Goal: Task Accomplishment & Management: Complete application form

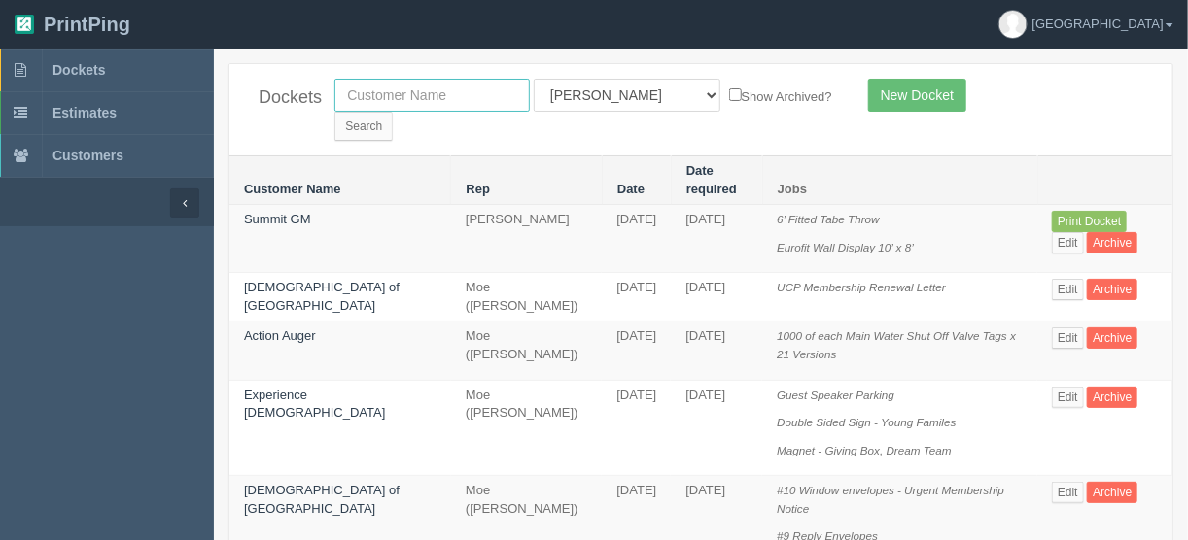
click at [416, 94] on input "text" at bounding box center [431, 95] width 195 height 33
type input "olds g"
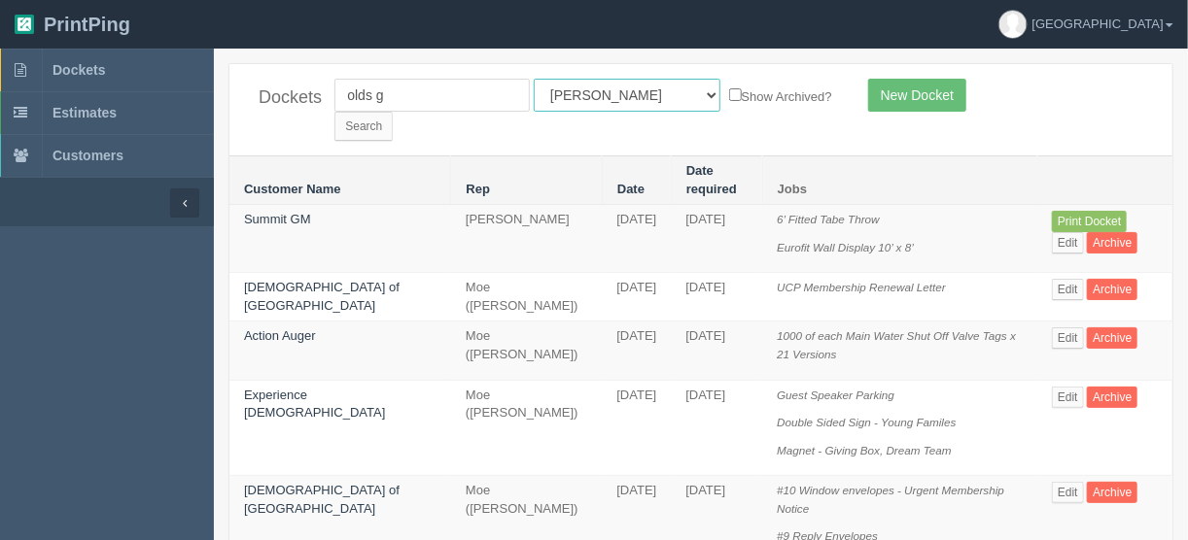
click at [623, 96] on select "All Users Ali Ali Test 1 Aly Amy Ankit Arif Brandon Dan France Greg Jim Mark Ma…" at bounding box center [627, 95] width 187 height 33
select select
click at [534, 79] on select "All Users Ali Ali Test 1 Aly Amy Ankit Arif Brandon Dan France Greg Jim Mark Ma…" at bounding box center [627, 95] width 187 height 33
click at [393, 112] on input "Search" at bounding box center [363, 126] width 58 height 29
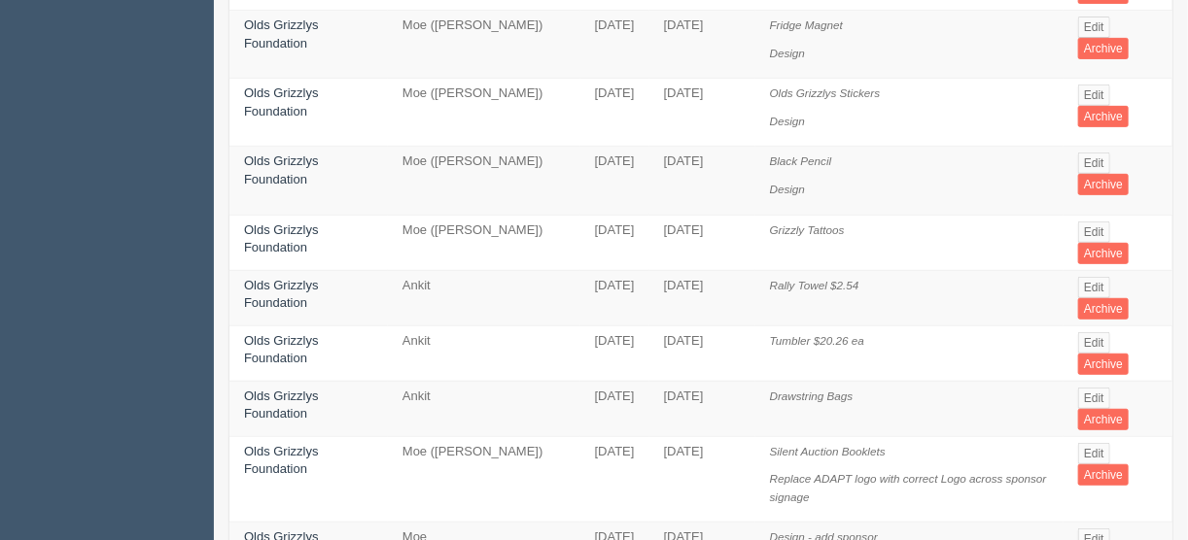
scroll to position [311, 0]
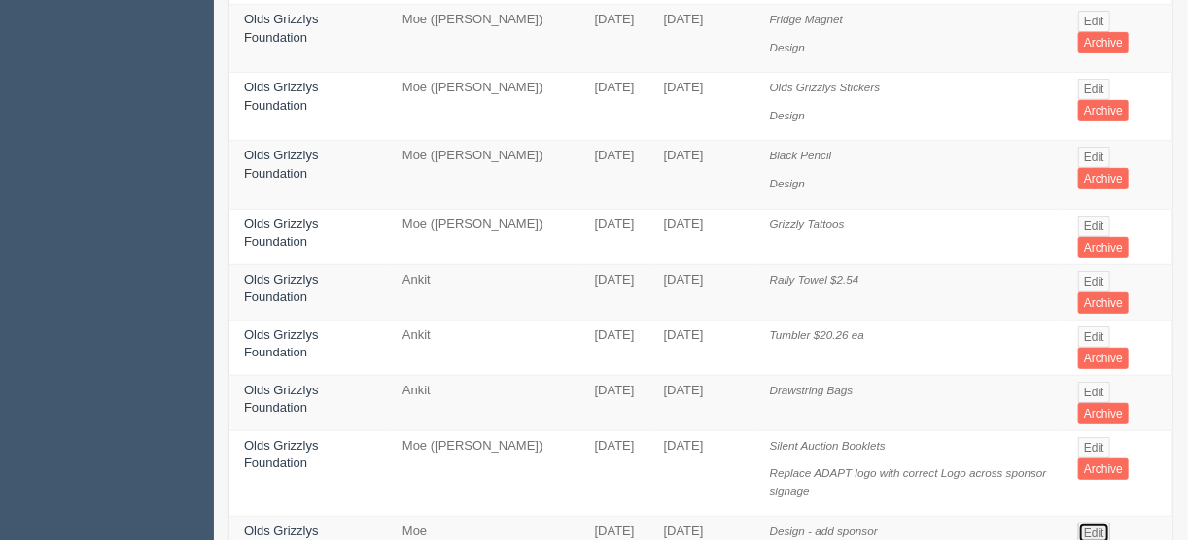
click at [1096, 523] on link "Edit" at bounding box center [1094, 533] width 32 height 21
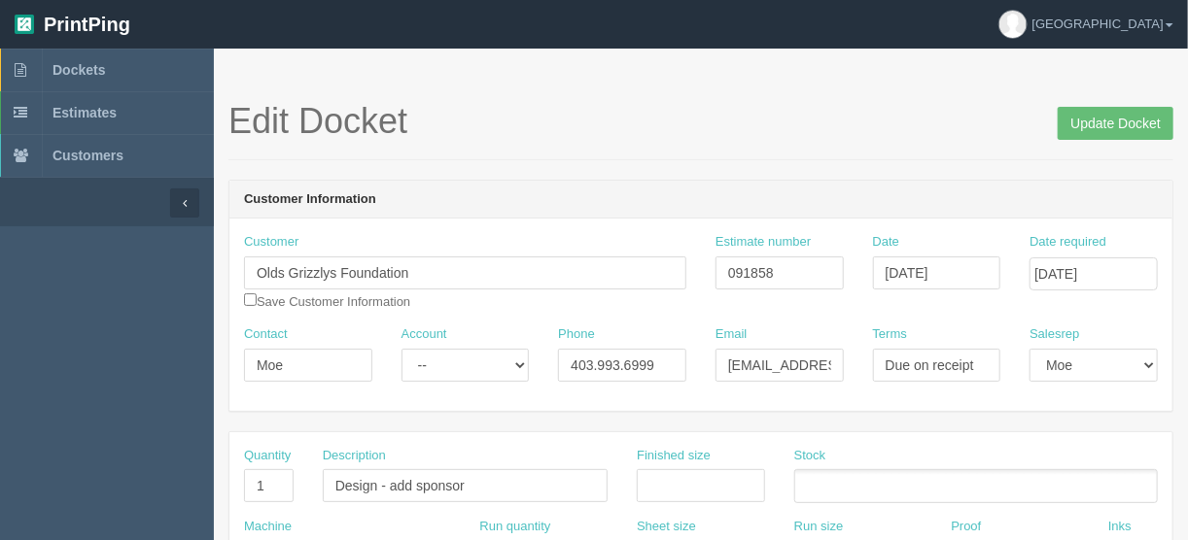
scroll to position [311, 0]
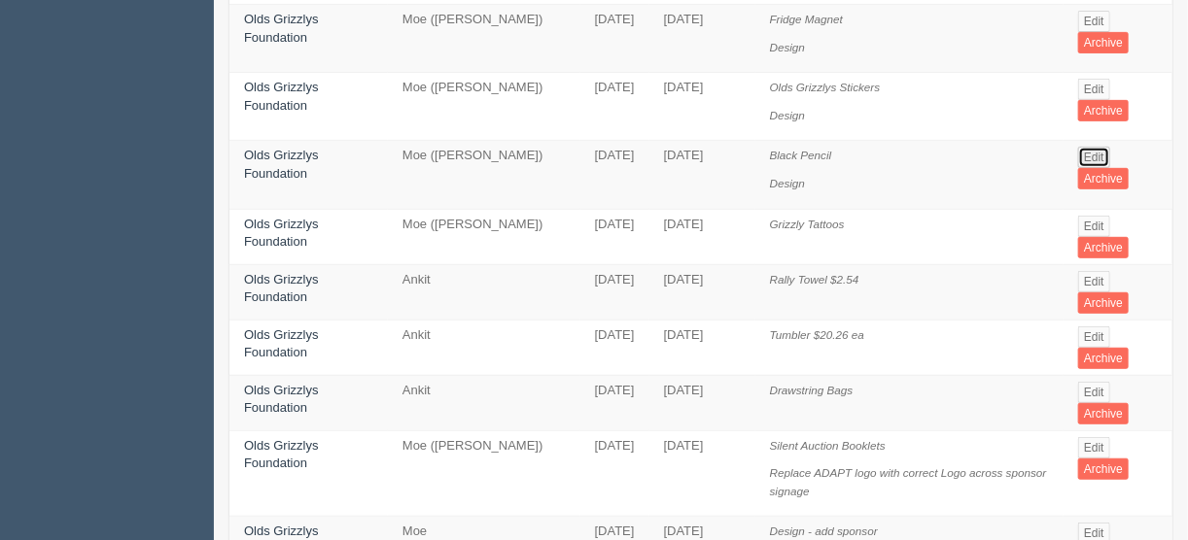
click at [1092, 147] on link "Edit" at bounding box center [1094, 157] width 32 height 21
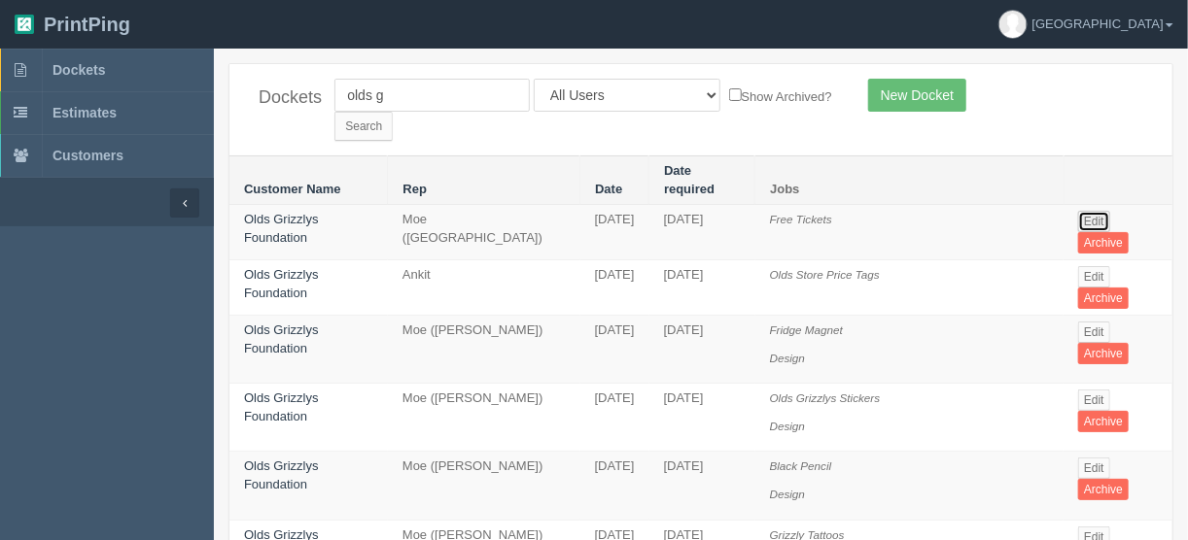
click at [1089, 211] on link "Edit" at bounding box center [1094, 221] width 32 height 21
click at [1095, 266] on link "Edit" at bounding box center [1094, 276] width 32 height 21
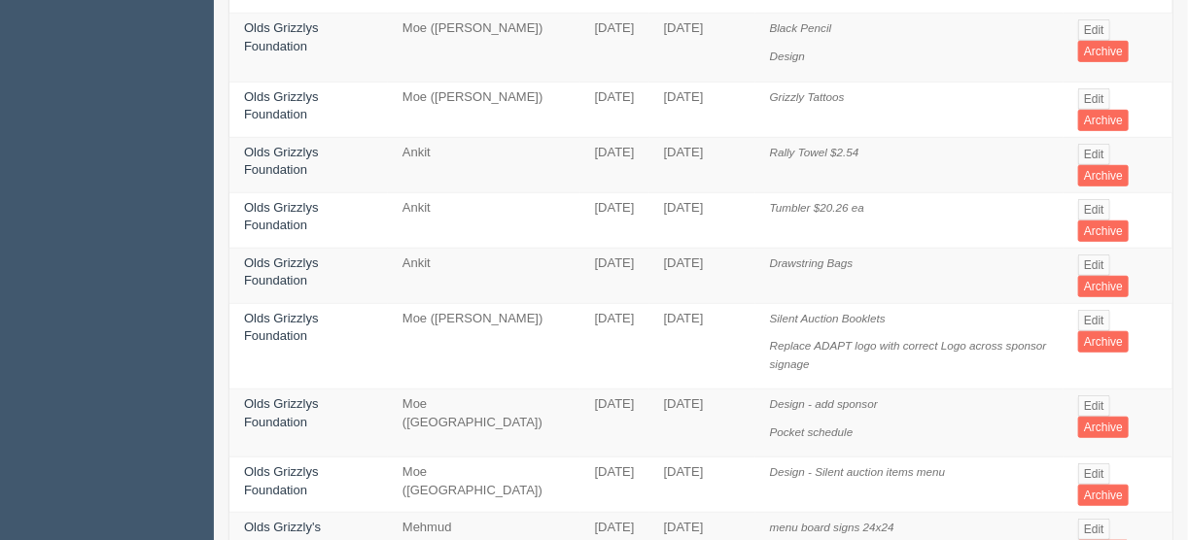
scroll to position [467, 0]
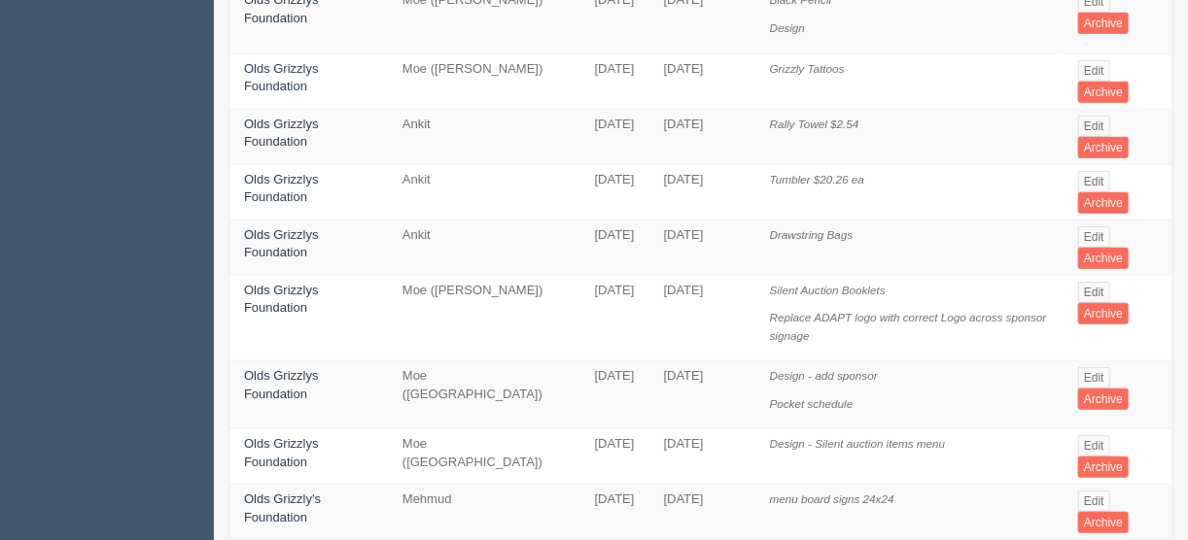
click at [1099, 362] on td "Edit Archive" at bounding box center [1117, 396] width 109 height 68
click at [1089, 435] on link "Edit" at bounding box center [1094, 445] width 32 height 21
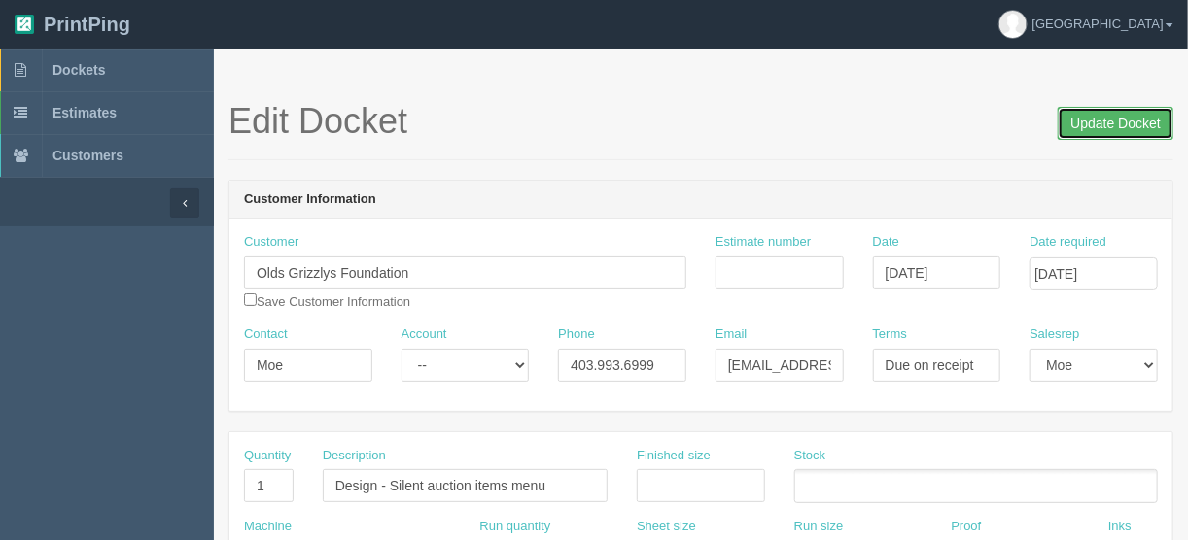
click at [1104, 119] on input "Update Docket" at bounding box center [1115, 123] width 116 height 33
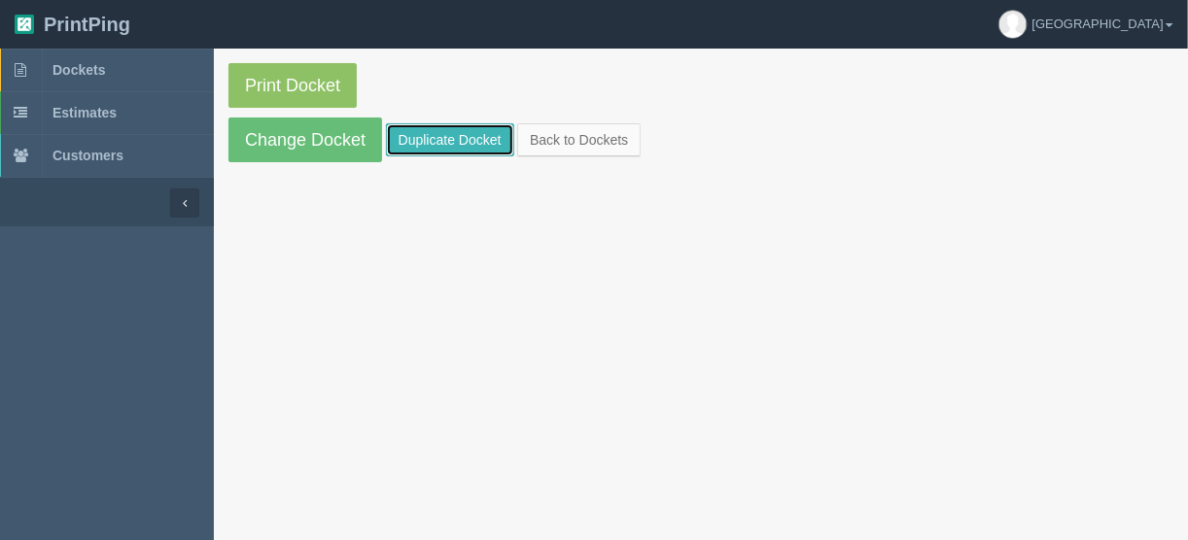
click at [442, 130] on link "Duplicate Docket" at bounding box center [450, 139] width 128 height 33
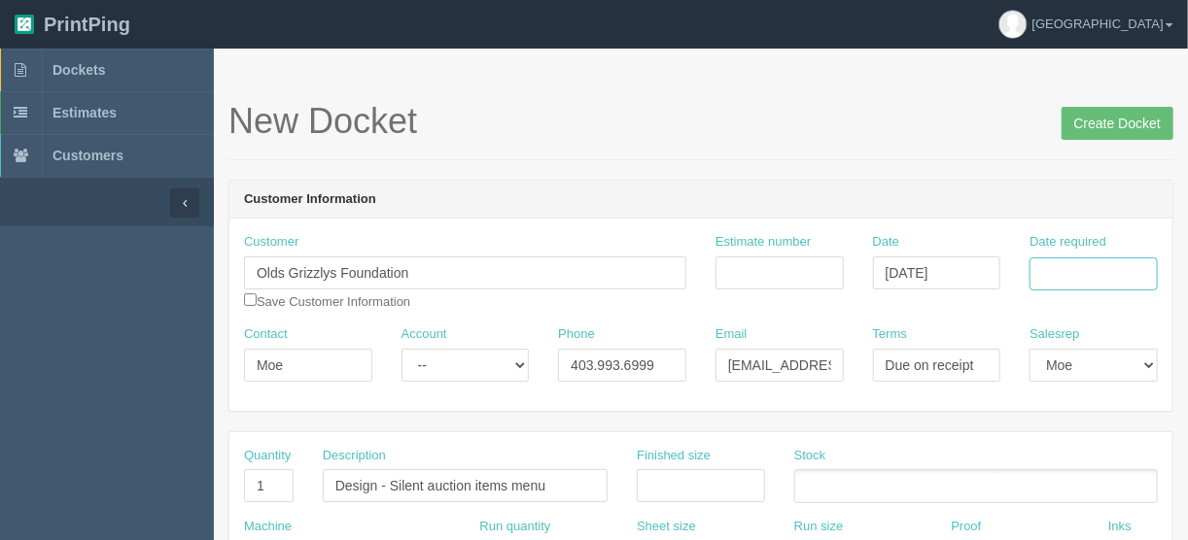
drag, startPoint x: 1067, startPoint y: 267, endPoint x: 1078, endPoint y: 264, distance: 11.1
click at [1067, 266] on input "Date required" at bounding box center [1093, 274] width 128 height 33
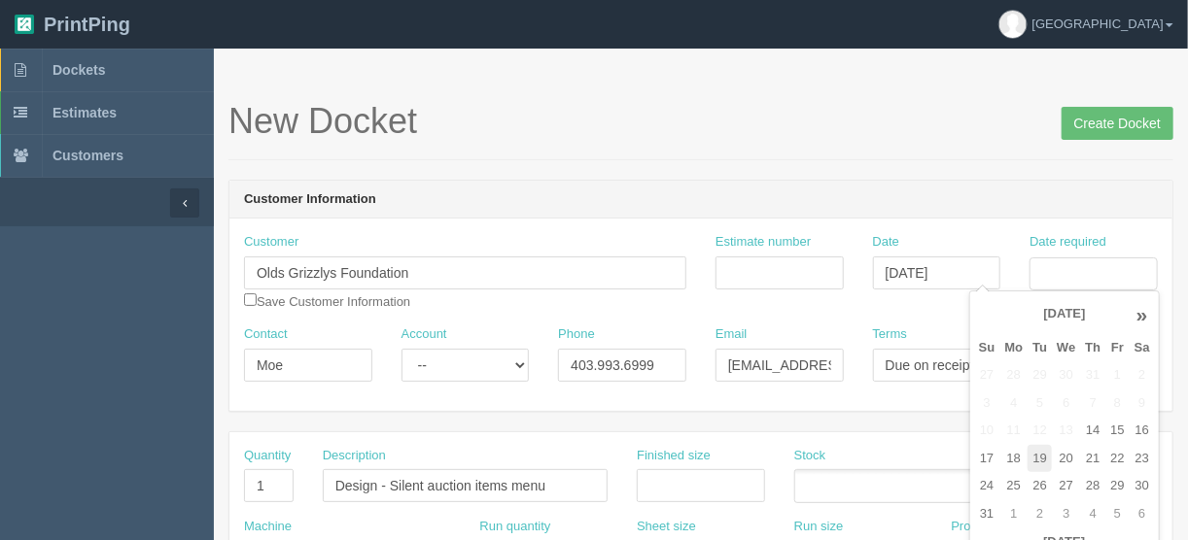
click at [1043, 458] on td "19" at bounding box center [1039, 459] width 24 height 28
click at [1093, 457] on td "21" at bounding box center [1092, 459] width 25 height 28
type input "[DATE]"
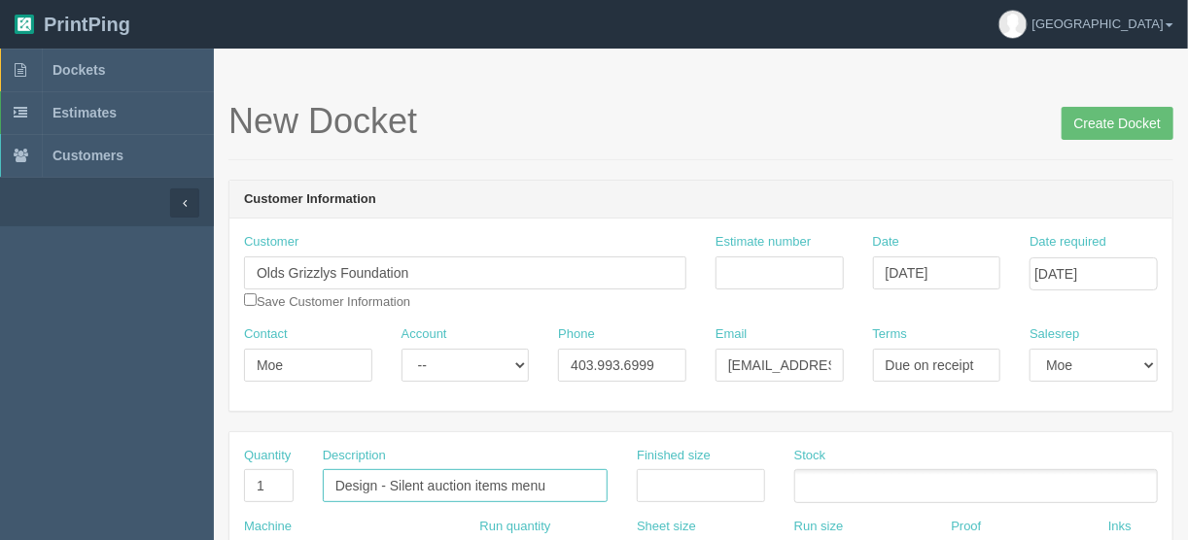
drag, startPoint x: 554, startPoint y: 486, endPoint x: 387, endPoint y: 479, distance: 167.3
click at [387, 479] on input "Design - Silent auction items menu" at bounding box center [465, 485] width 285 height 33
type input "Design - Game Day cards"
click at [1114, 121] on input "Create Docket" at bounding box center [1117, 123] width 112 height 33
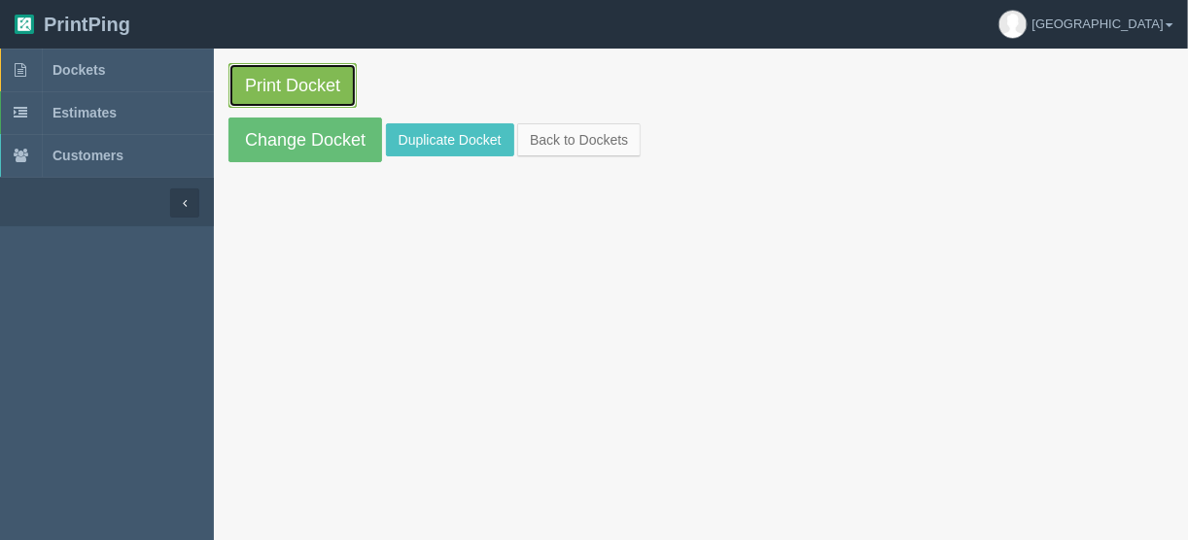
click at [300, 80] on link "Print Docket" at bounding box center [292, 85] width 128 height 45
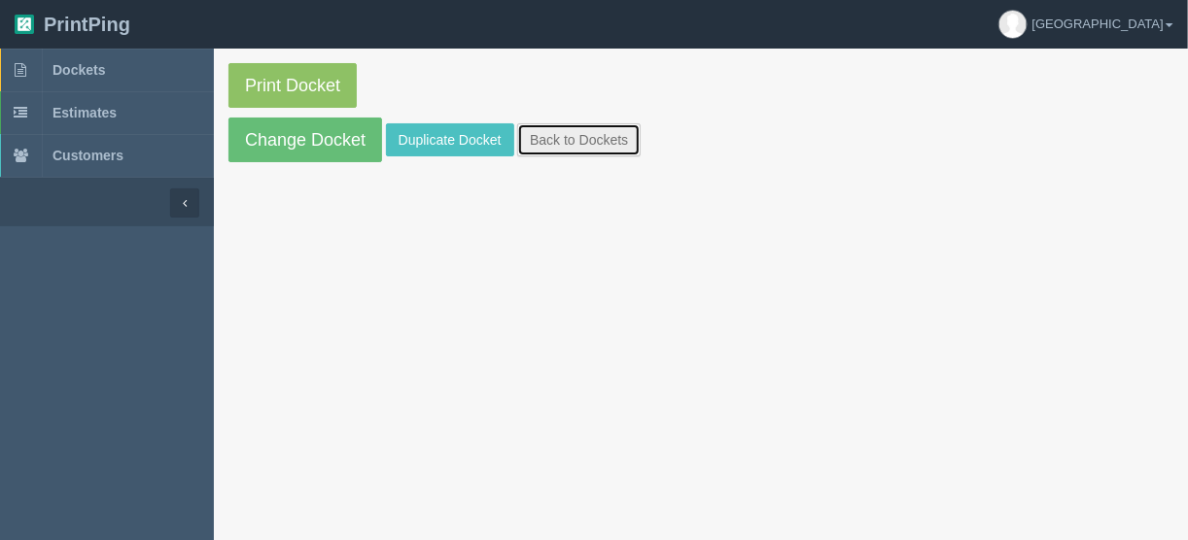
click at [580, 132] on link "Back to Dockets" at bounding box center [578, 139] width 123 height 33
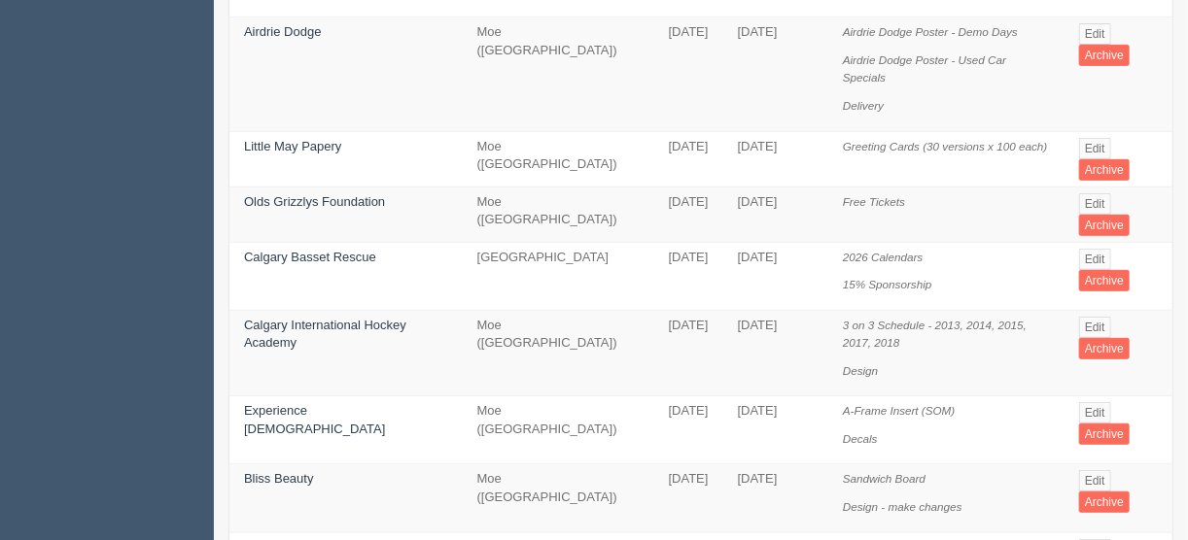
scroll to position [389, 0]
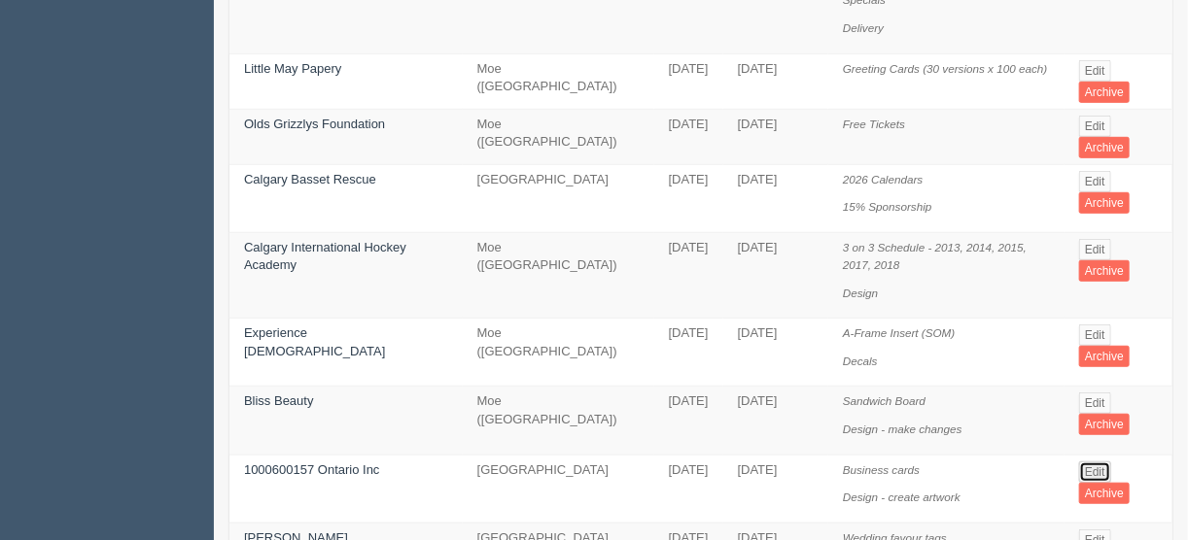
click at [1093, 462] on link "Edit" at bounding box center [1095, 472] width 32 height 21
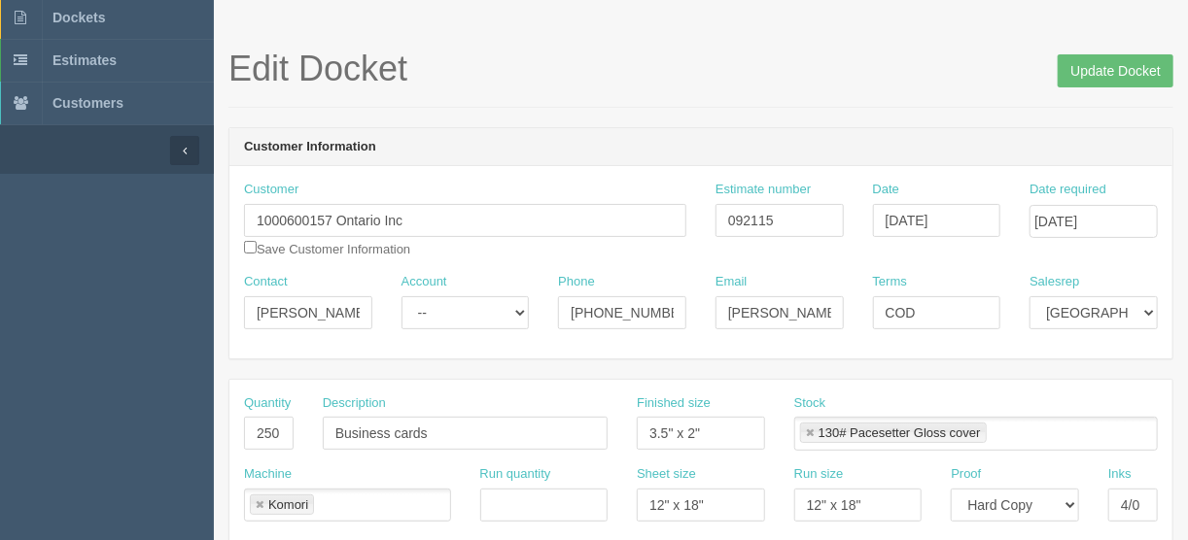
scroll to position [233, 0]
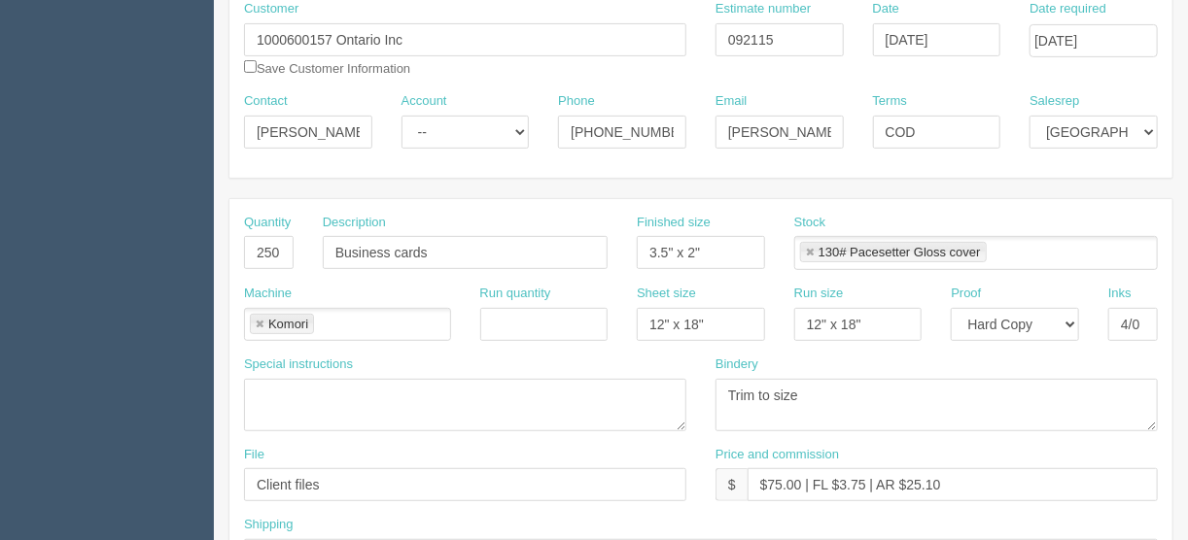
click at [258, 319] on link at bounding box center [260, 325] width 12 height 13
click at [289, 397] on textarea at bounding box center [465, 405] width 442 height 52
click at [300, 319] on ul at bounding box center [347, 325] width 207 height 34
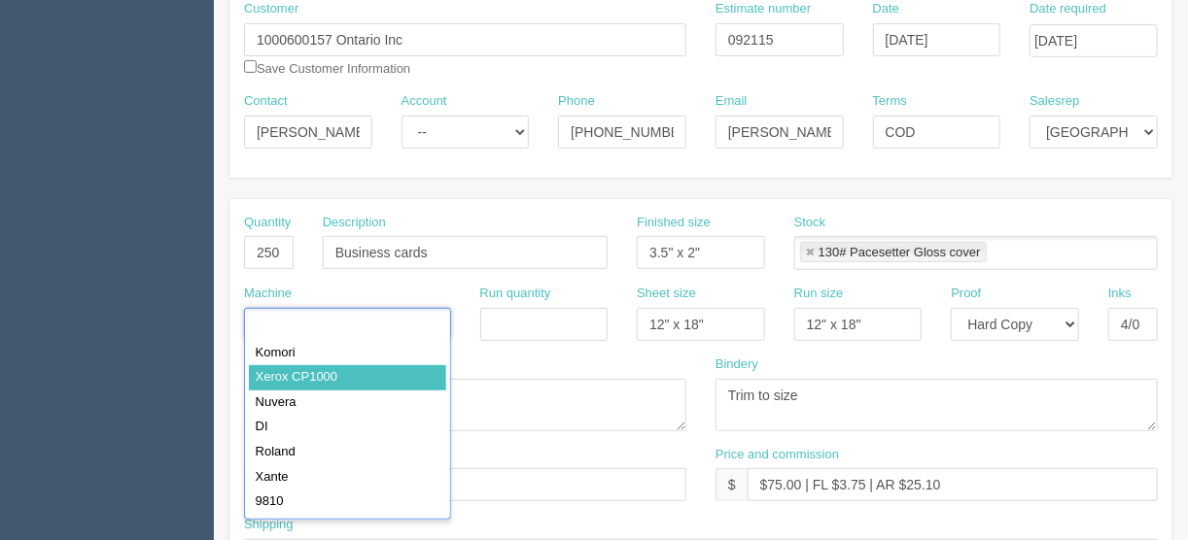
type input "Xerox CP1000"
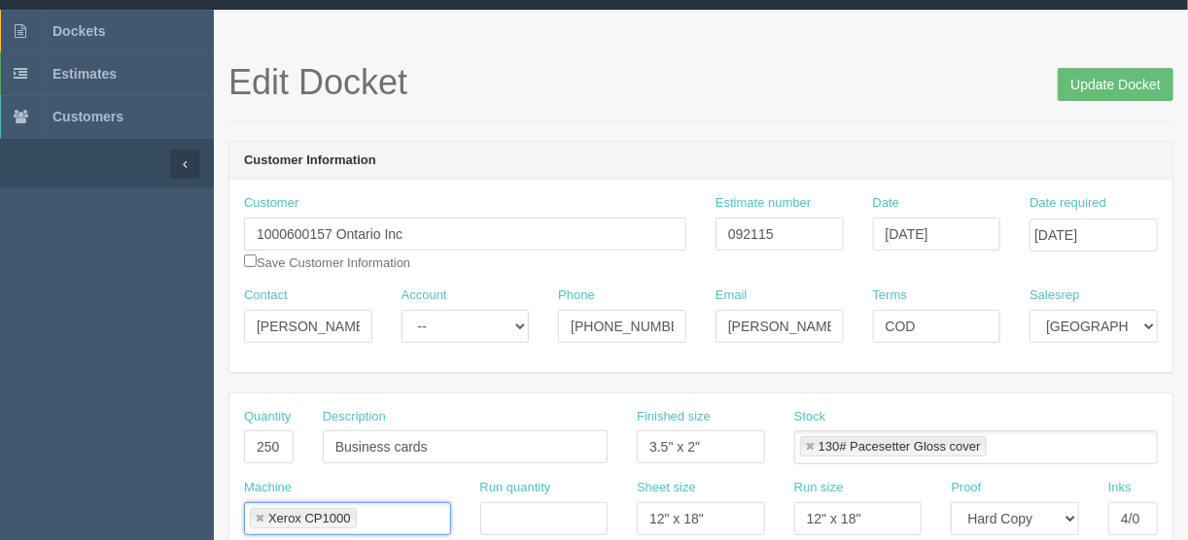
scroll to position [0, 0]
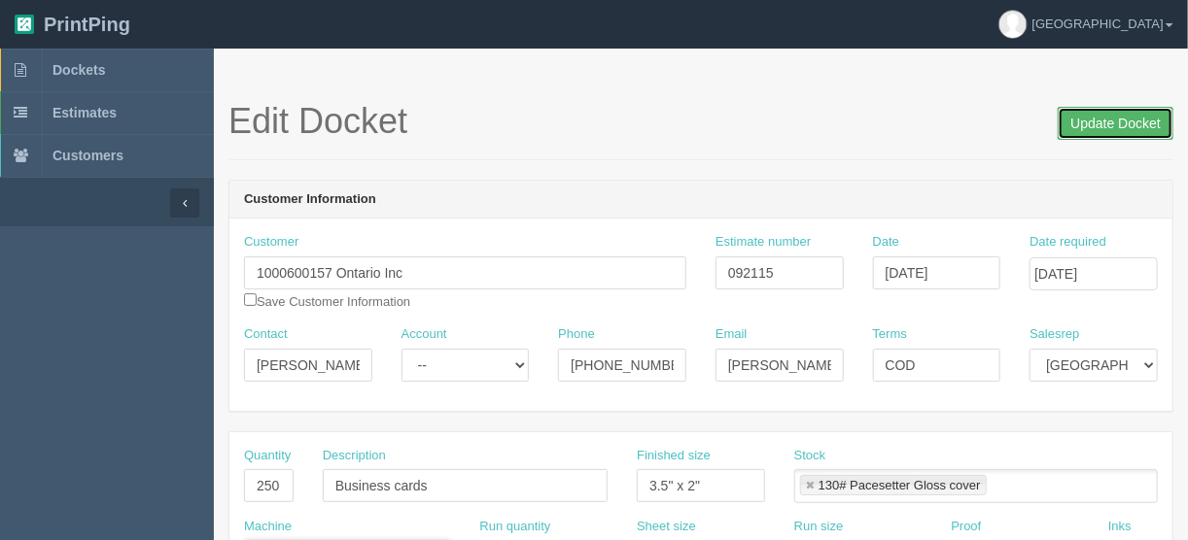
click at [1113, 121] on input "Update Docket" at bounding box center [1115, 123] width 116 height 33
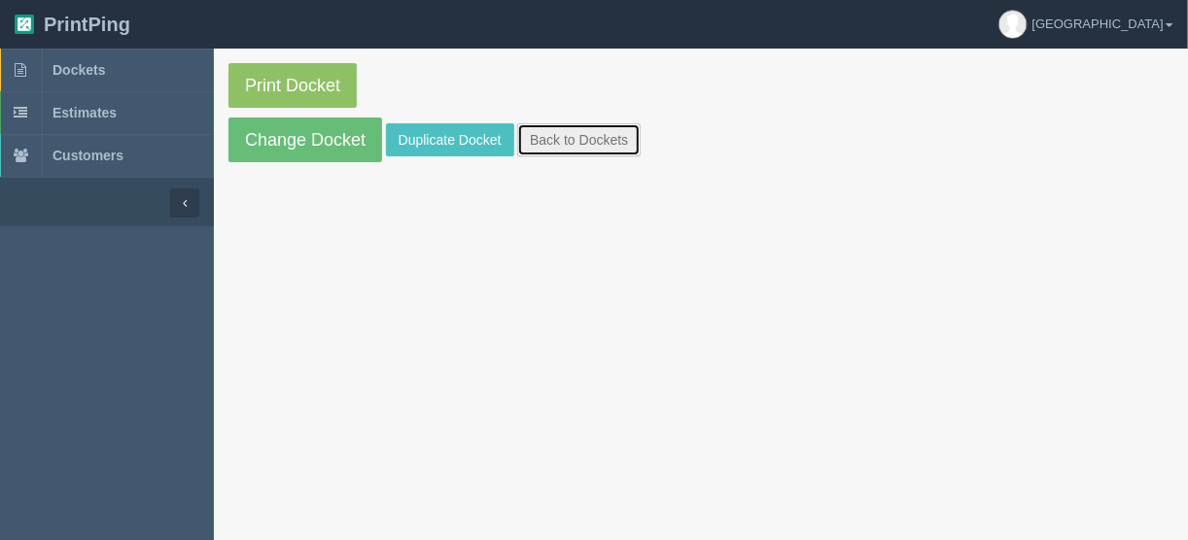
click at [570, 144] on link "Back to Dockets" at bounding box center [578, 139] width 123 height 33
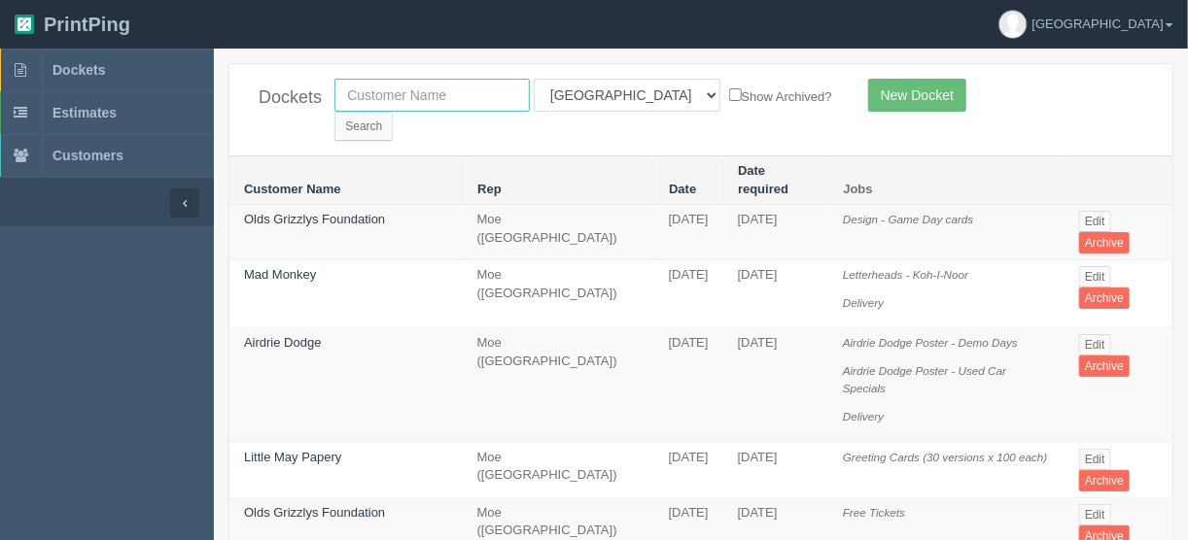
click at [427, 92] on input "text" at bounding box center [431, 95] width 195 height 33
type input "[DATE]"
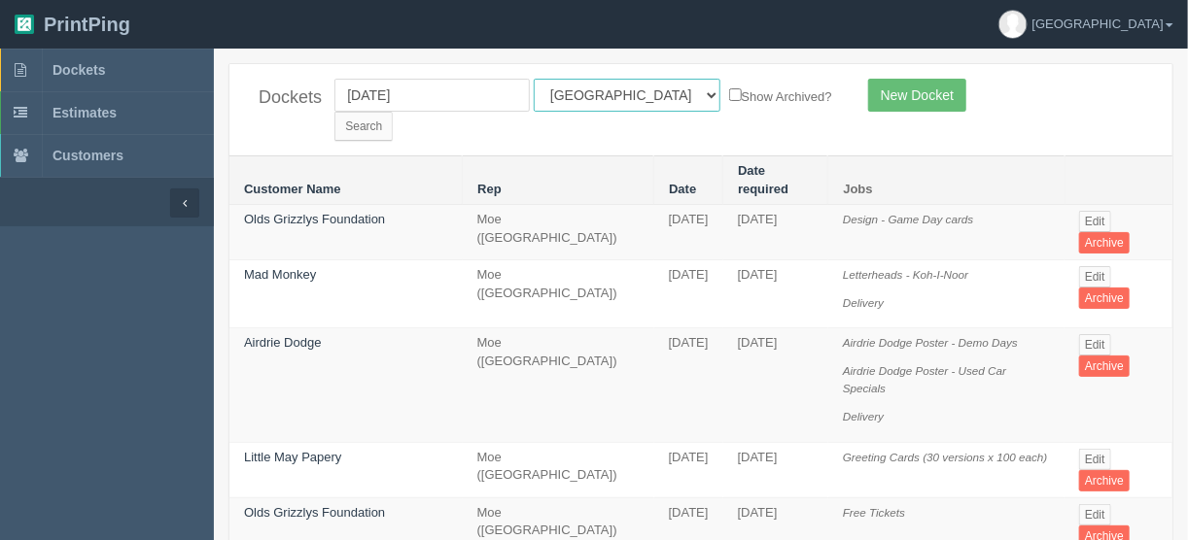
click at [614, 87] on select "All Users [PERSON_NAME] Test 1 [PERSON_NAME] [PERSON_NAME] [PERSON_NAME] France…" at bounding box center [627, 95] width 187 height 33
select select
click at [534, 79] on select "All Users Ali Ali Test 1 Aly Amy Ankit Arif Brandon Dan France Greg Jim Mark Ma…" at bounding box center [627, 95] width 187 height 33
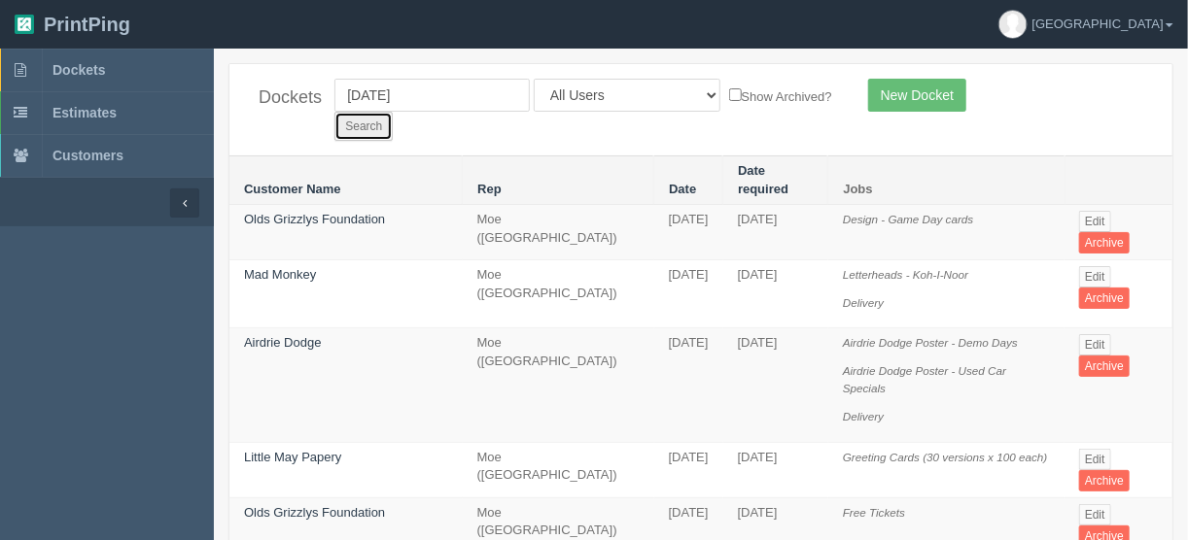
click at [393, 112] on input "Search" at bounding box center [363, 126] width 58 height 29
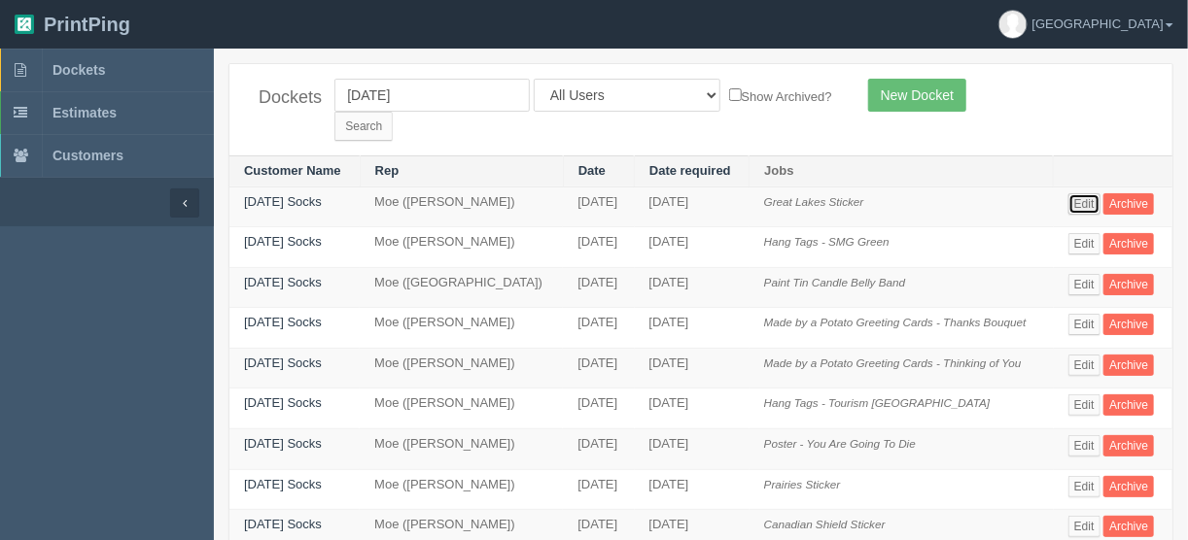
click at [1087, 193] on link "Edit" at bounding box center [1084, 203] width 32 height 21
click at [1086, 476] on link "Edit" at bounding box center [1084, 486] width 32 height 21
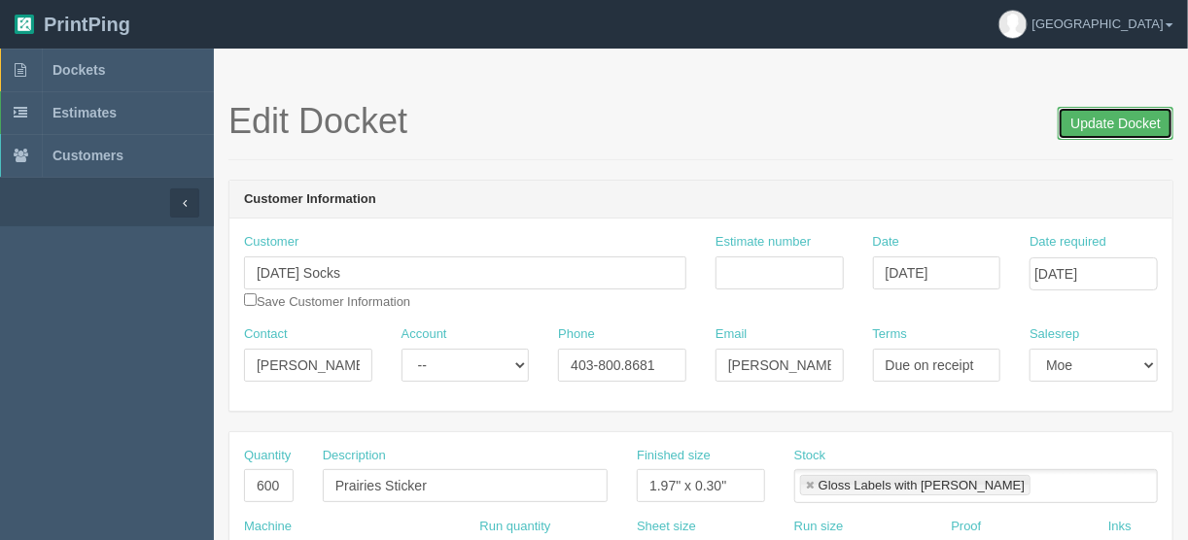
click at [1108, 124] on input "Update Docket" at bounding box center [1115, 123] width 116 height 33
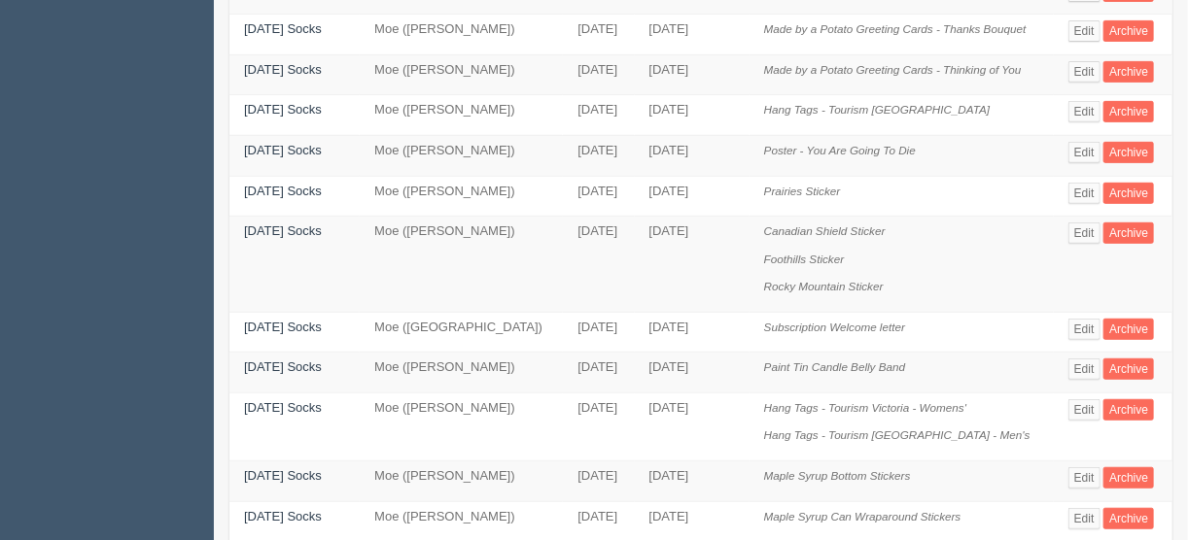
scroll to position [311, 0]
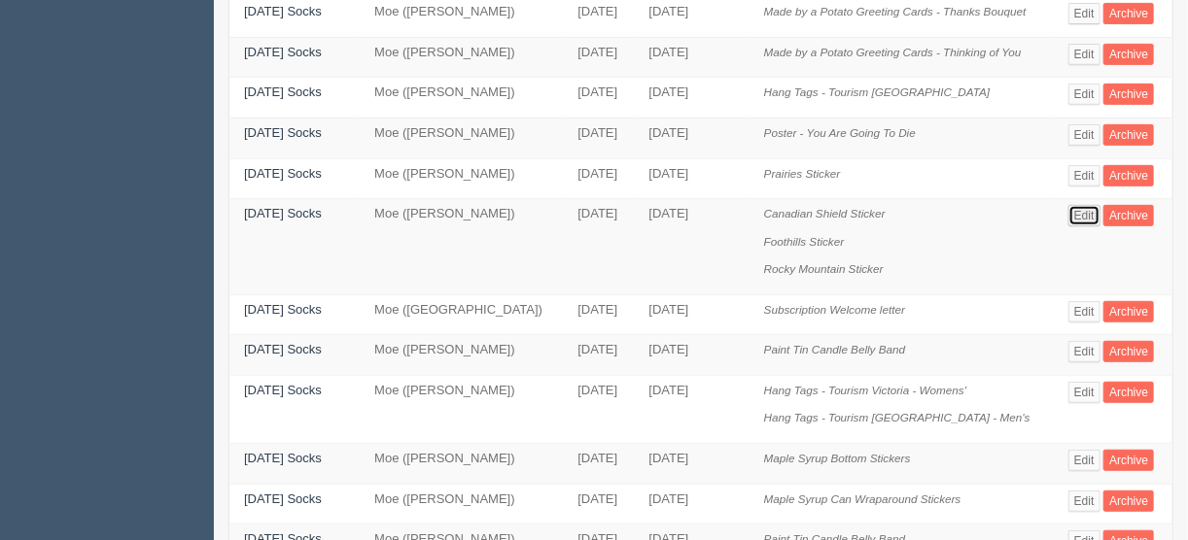
click at [1090, 205] on link "Edit" at bounding box center [1084, 215] width 32 height 21
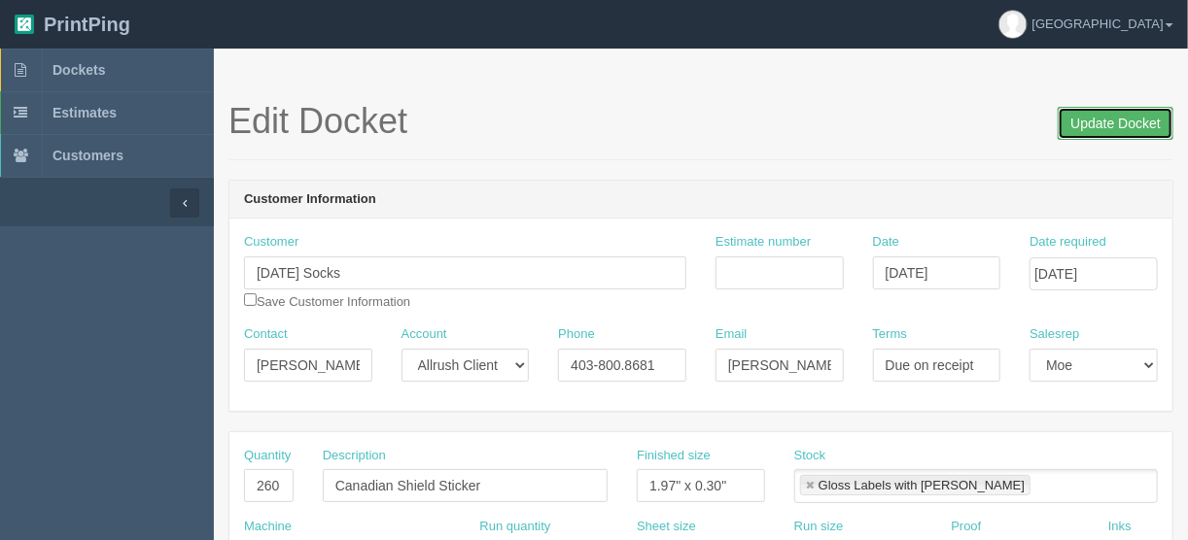
click at [1117, 124] on input "Update Docket" at bounding box center [1115, 123] width 116 height 33
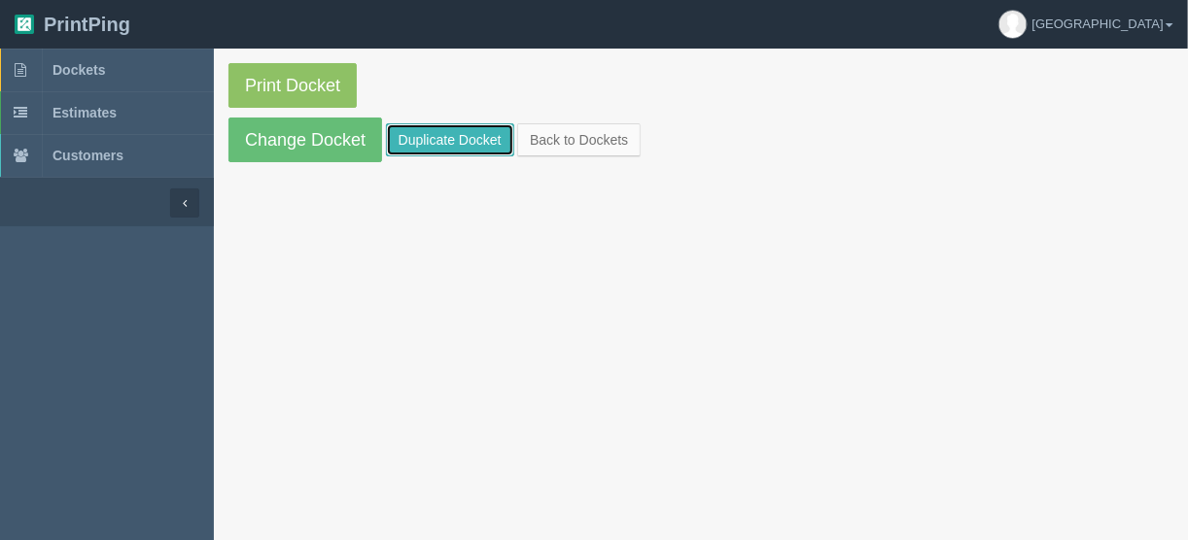
click at [445, 137] on link "Duplicate Docket" at bounding box center [450, 139] width 128 height 33
click at [402, 131] on link "Duplicate Docket" at bounding box center [450, 139] width 128 height 33
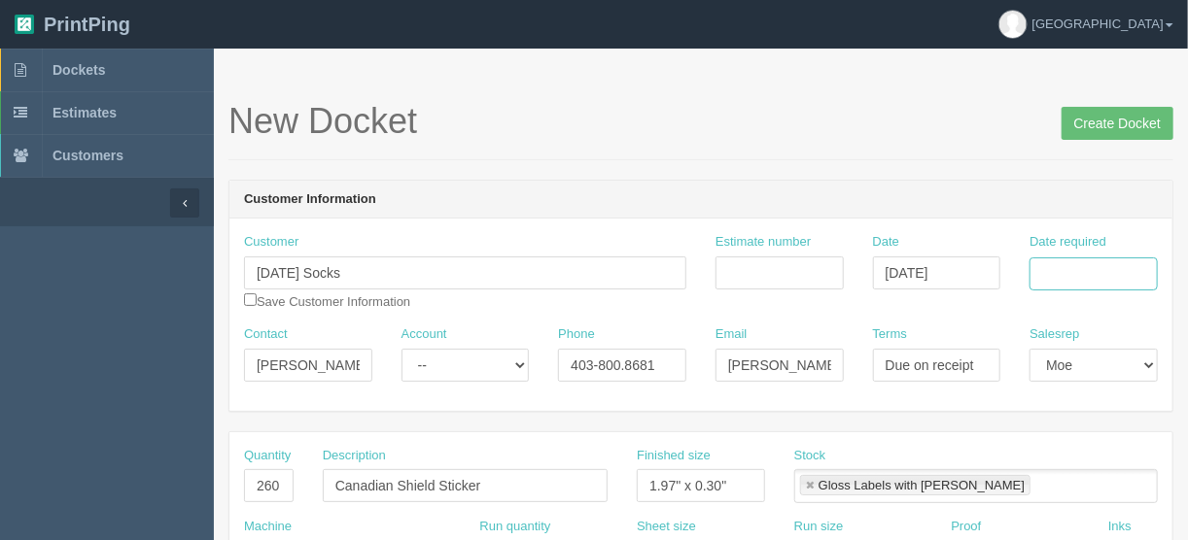
click at [1066, 279] on input "Date required" at bounding box center [1093, 274] width 128 height 33
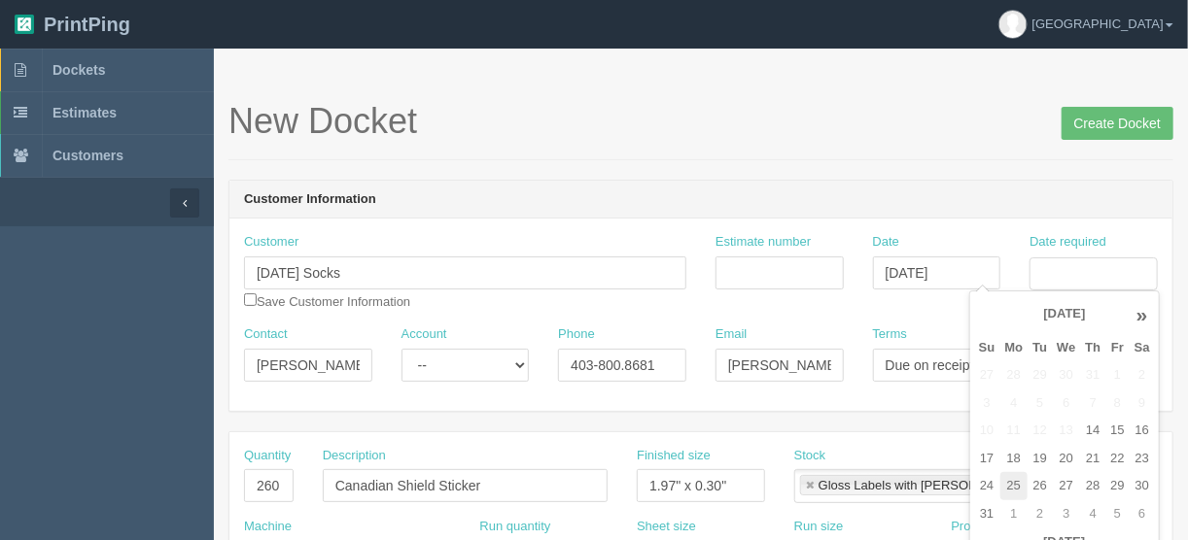
click at [1016, 488] on td "25" at bounding box center [1014, 486] width 28 height 28
type input "August 25, 2025"
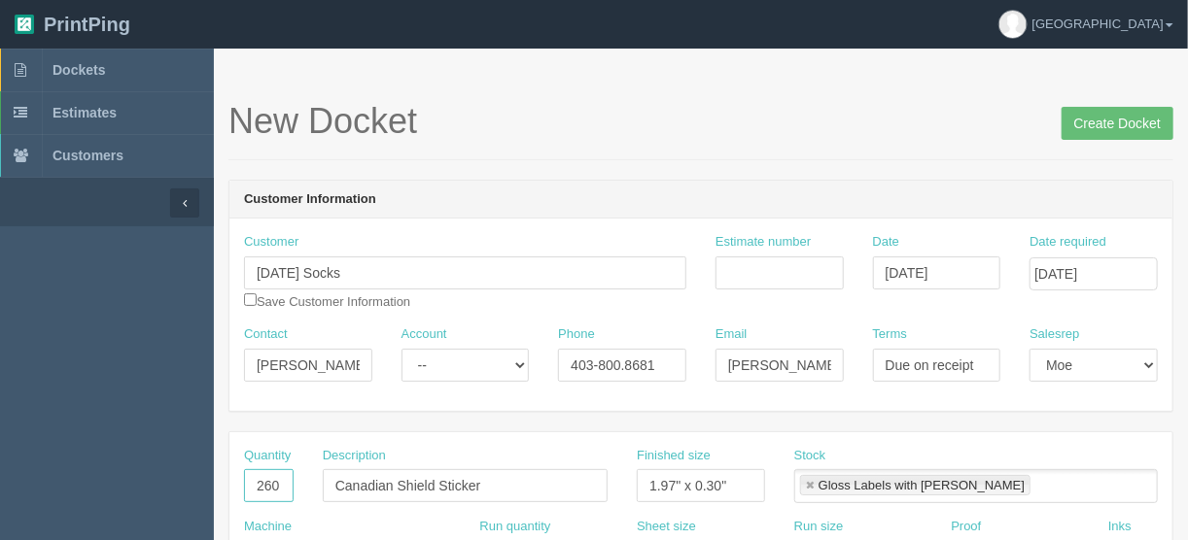
drag, startPoint x: 277, startPoint y: 479, endPoint x: 225, endPoint y: 490, distance: 52.6
type input "315"
drag, startPoint x: 506, startPoint y: 485, endPoint x: 265, endPoint y: 462, distance: 242.2
click at [262, 482] on div "Quantity 315 Description Canadian Shield Sticker Finished size 1.97" x 0.30" St…" at bounding box center [700, 482] width 943 height 71
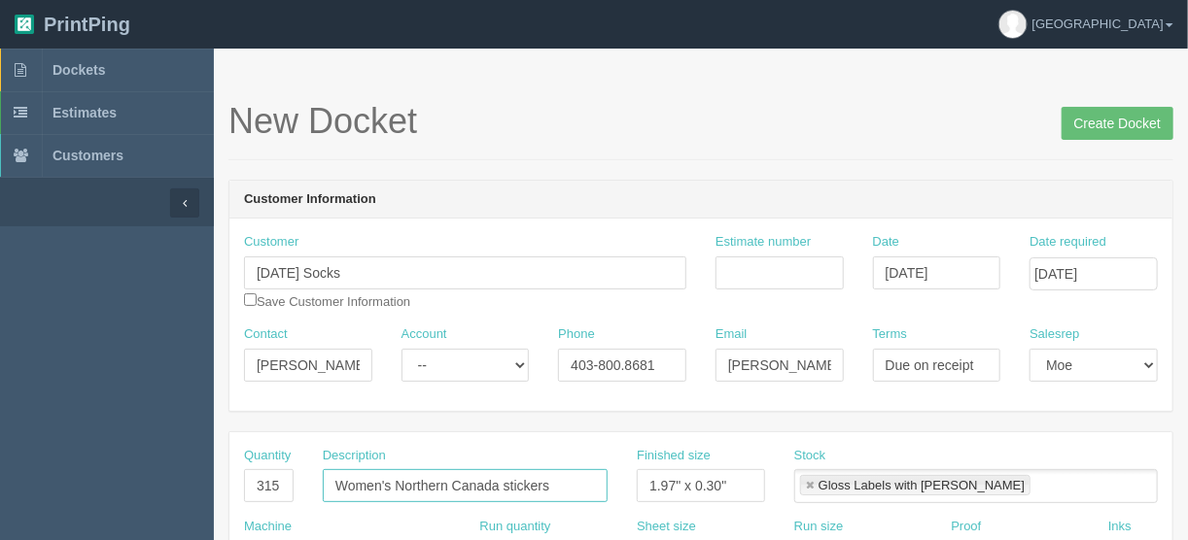
type input "Women's Northern Canada stickers"
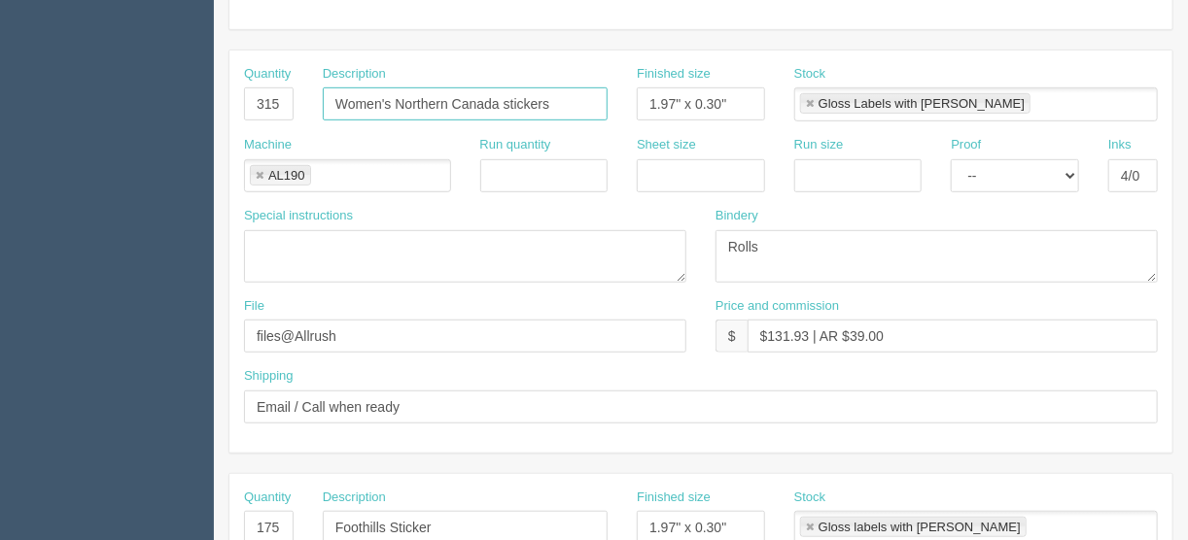
scroll to position [389, 0]
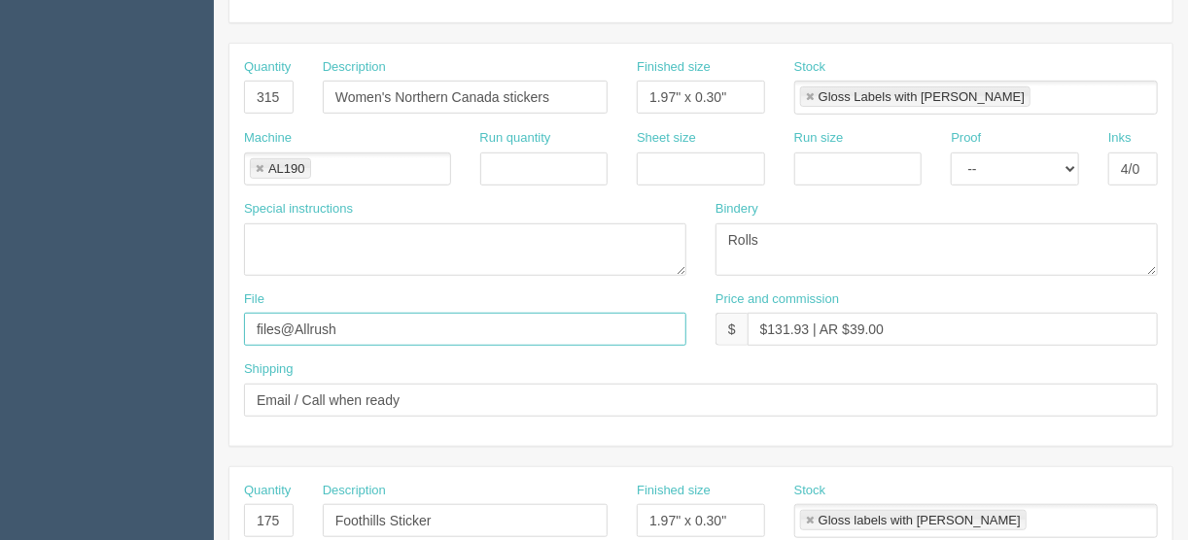
drag, startPoint x: 380, startPoint y: 321, endPoint x: 189, endPoint y: 338, distance: 192.3
click at [190, 338] on section "Dockets Estimates Customers" at bounding box center [594, 518] width 1188 height 1716
type input "[EMAIL_ADDRESS][DOMAIN_NAME]"
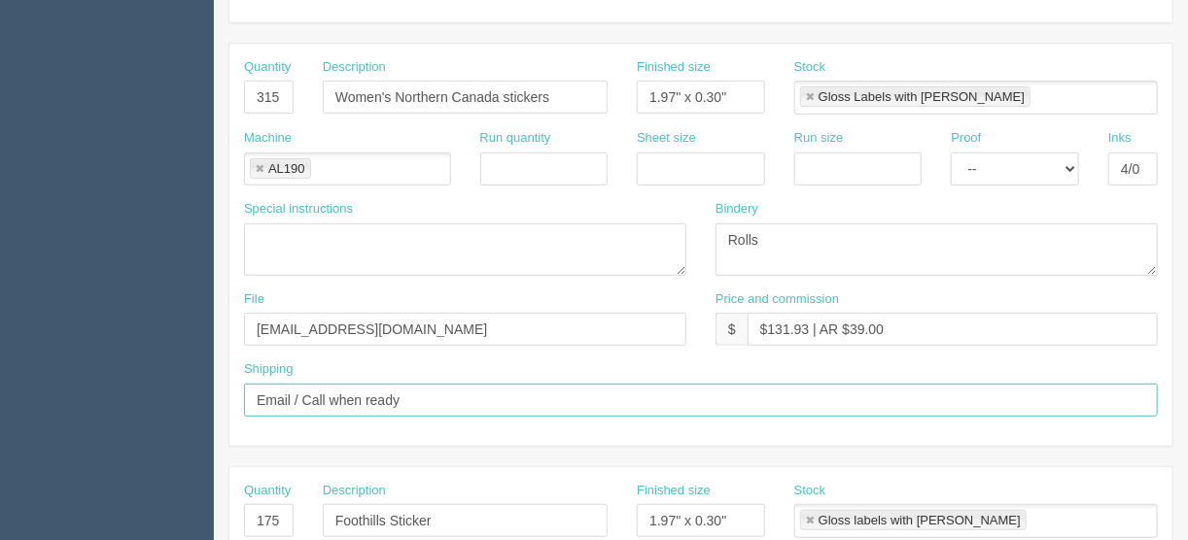
drag, startPoint x: 420, startPoint y: 396, endPoint x: 126, endPoint y: 412, distance: 294.0
click at [127, 410] on section "Dockets Estimates Customers" at bounding box center [594, 518] width 1188 height 1716
type input "Call/email when ready"
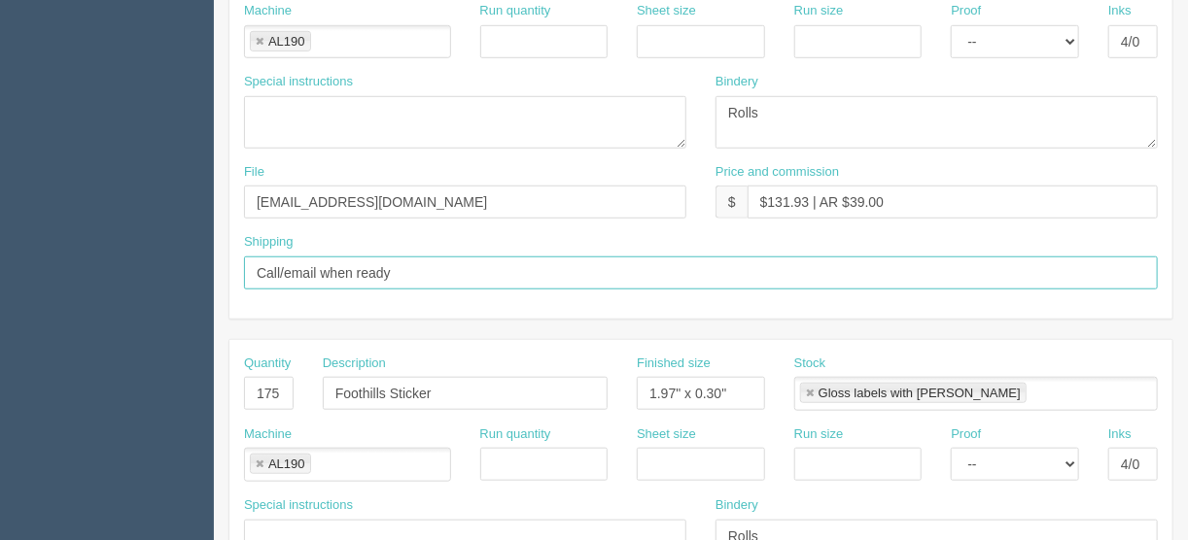
scroll to position [544, 0]
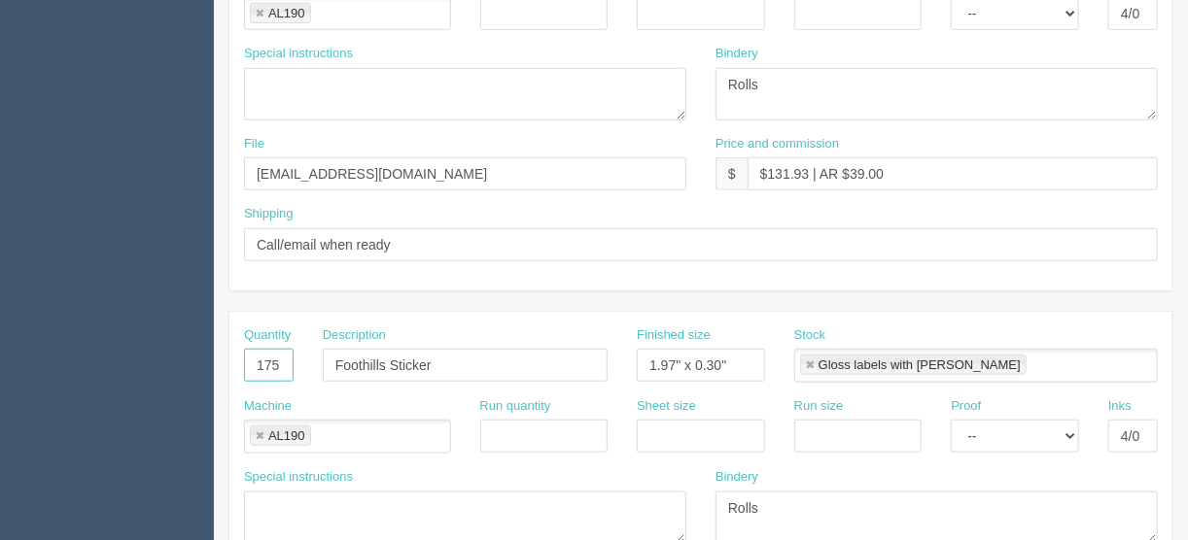
drag, startPoint x: 280, startPoint y: 363, endPoint x: 187, endPoint y: 374, distance: 93.9
click at [187, 374] on section "Dockets Estimates Customers" at bounding box center [594, 362] width 1188 height 1716
type input "315"
drag, startPoint x: 445, startPoint y: 363, endPoint x: 283, endPoint y: 364, distance: 162.3
click at [283, 364] on div "Quantity 315 Description Foothills Sticker Finished size 1.97" x 0.30" Stock Gl…" at bounding box center [700, 362] width 943 height 71
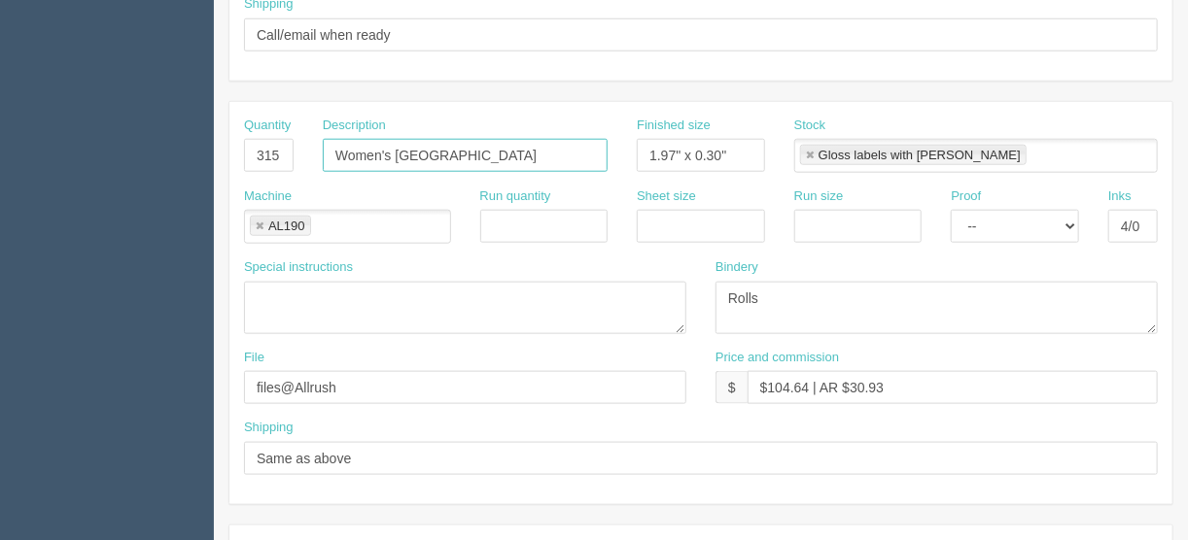
scroll to position [933, 0]
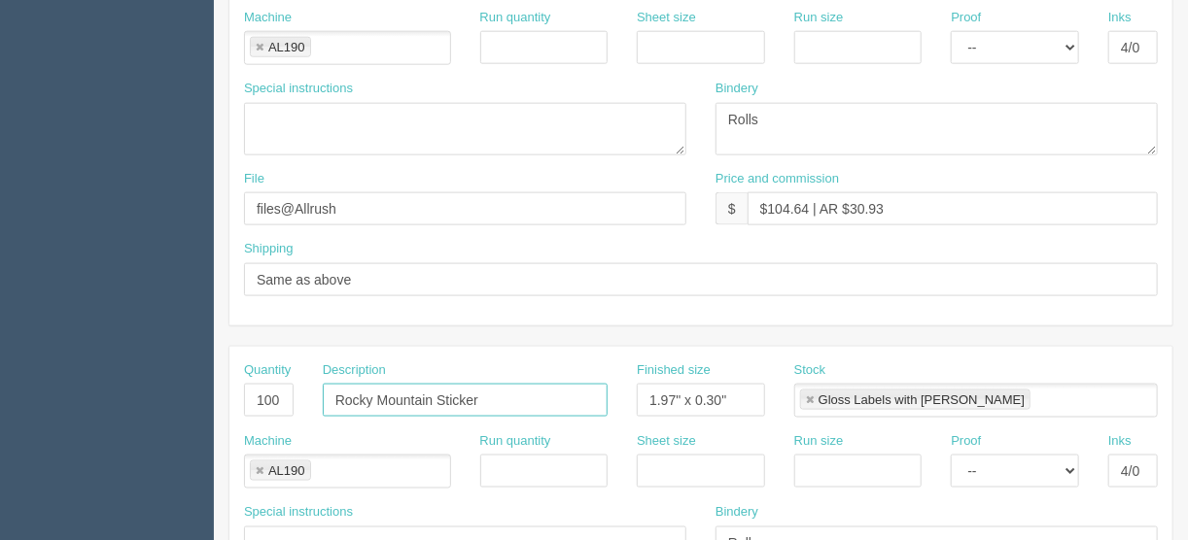
click at [491, 390] on input "Rocky Mountain Sticker" at bounding box center [465, 400] width 285 height 33
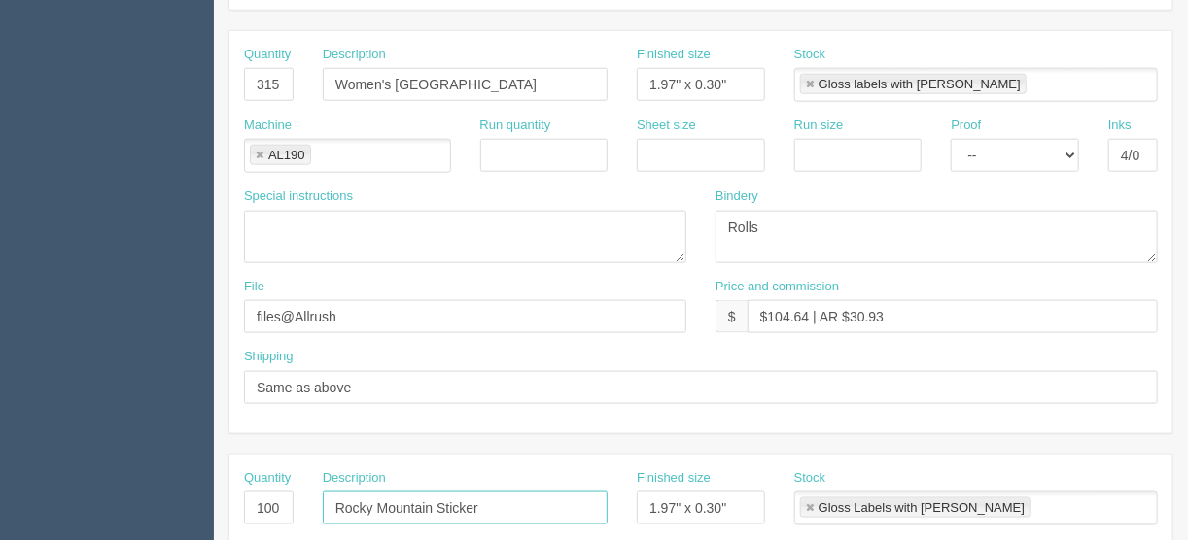
scroll to position [700, 0]
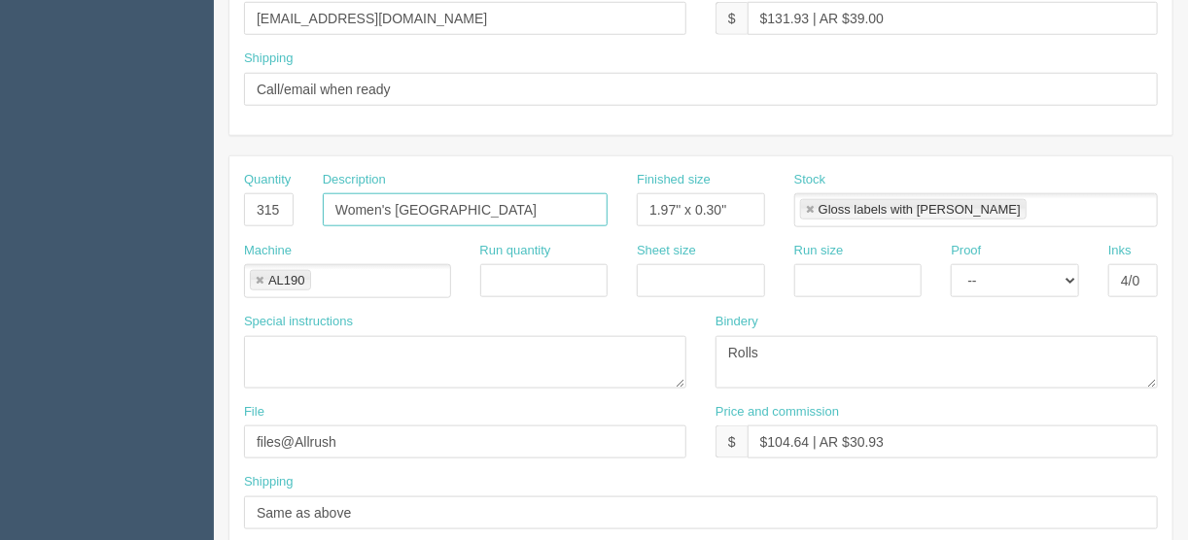
click at [496, 212] on input "Women's East Coast" at bounding box center [465, 209] width 285 height 33
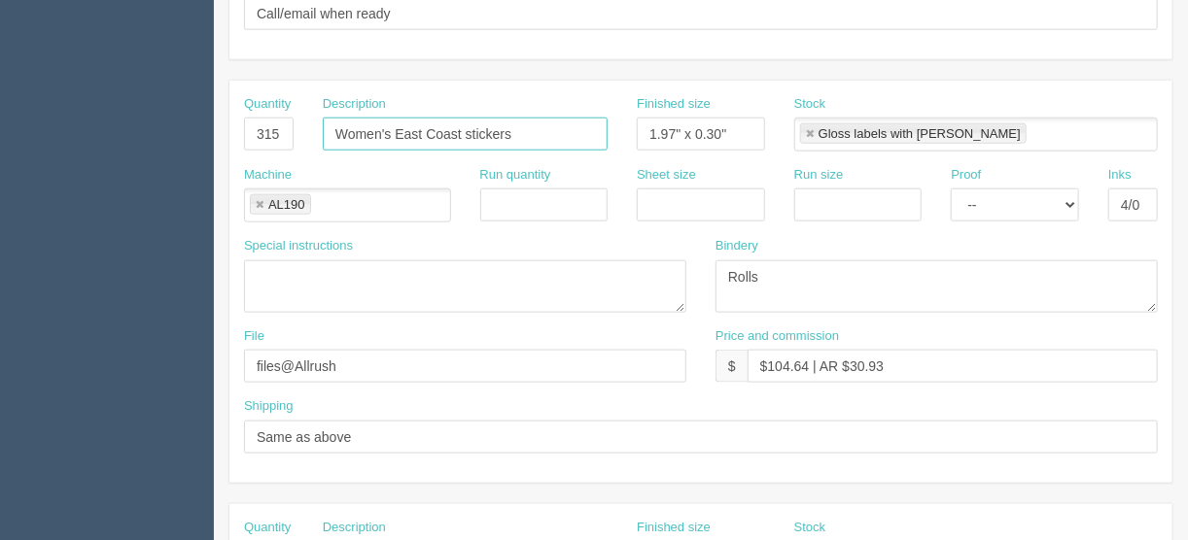
scroll to position [933, 0]
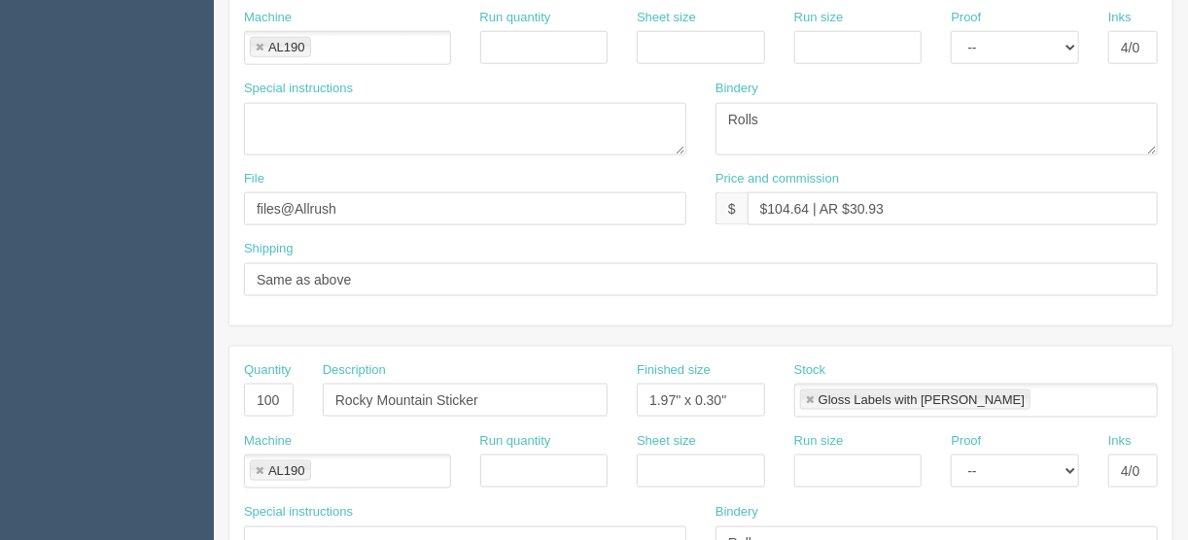
type input "Women's East Coast stickers"
drag, startPoint x: 484, startPoint y: 386, endPoint x: 278, endPoint y: 405, distance: 207.0
click at [278, 405] on div "Quantity 100 Description Rocky Mountain Sticker Finished size 1.97" x 0.30" Sto…" at bounding box center [700, 397] width 943 height 71
type input "Men's East Coast stickers"
drag, startPoint x: 364, startPoint y: 207, endPoint x: 165, endPoint y: 198, distance: 199.4
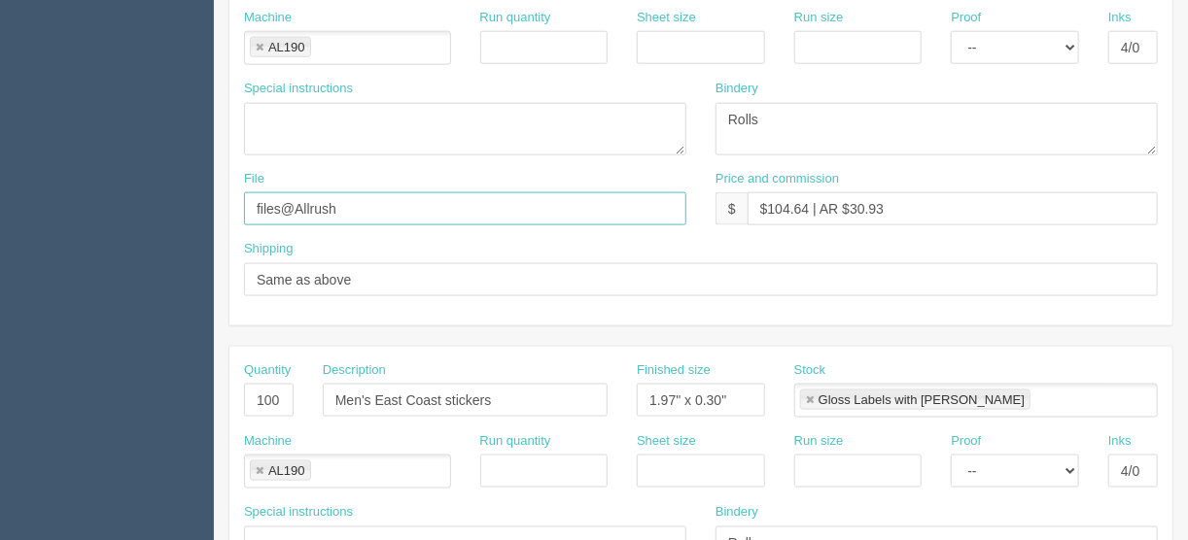
type input "files@allrush.ca"
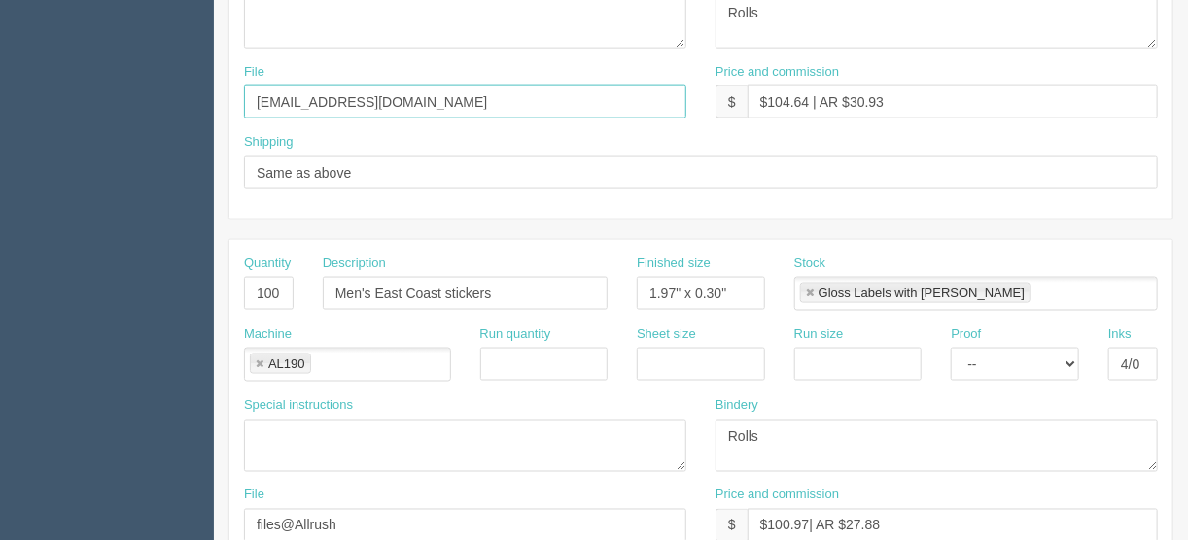
scroll to position [1166, 0]
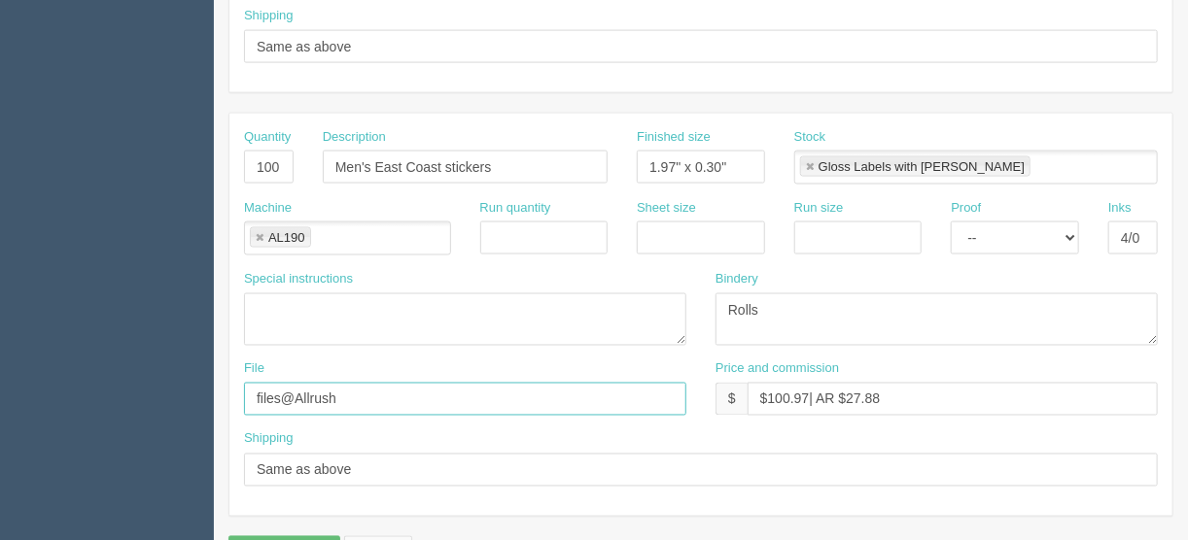
drag, startPoint x: 358, startPoint y: 392, endPoint x: 194, endPoint y: 388, distance: 163.3
type input "files@allrush.ca"
click at [806, 390] on input "$100.97| AR $27.88" at bounding box center [952, 399] width 410 height 33
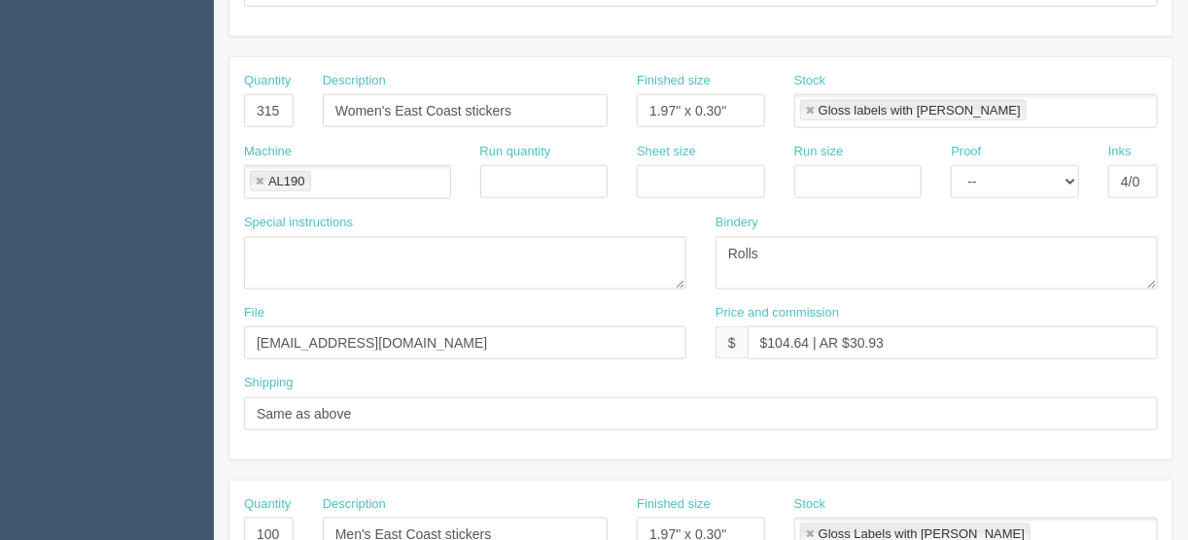
scroll to position [933, 0]
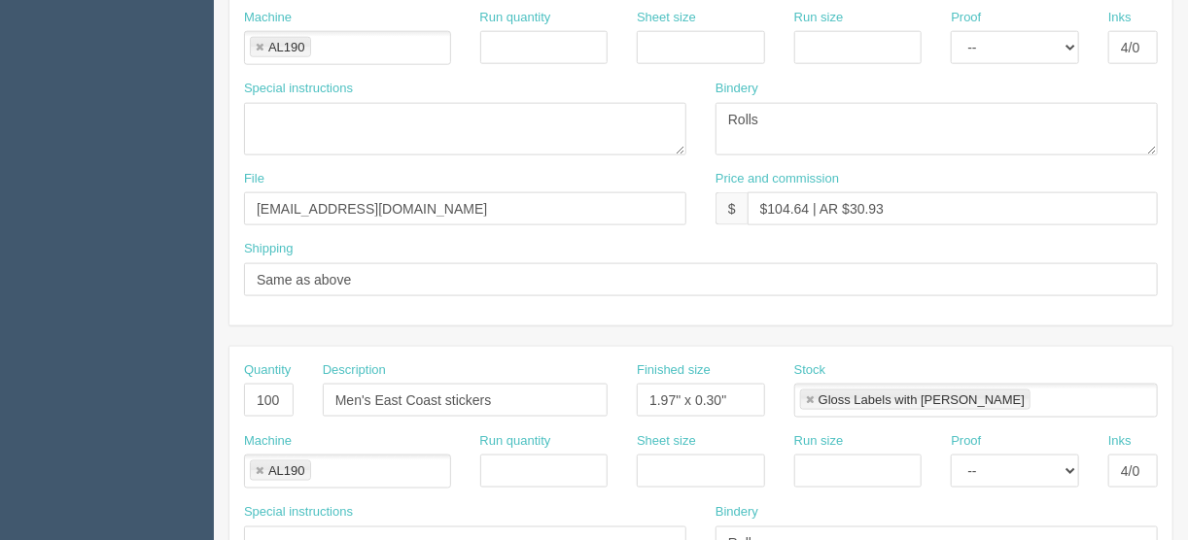
type input "$100.97 | AR $27.88"
drag, startPoint x: 247, startPoint y: 388, endPoint x: 325, endPoint y: 395, distance: 78.0
click at [322, 396] on div "Quantity 100 Description Men's East Coast stickers Finished size 1.97" x 0.30" …" at bounding box center [700, 397] width 943 height 71
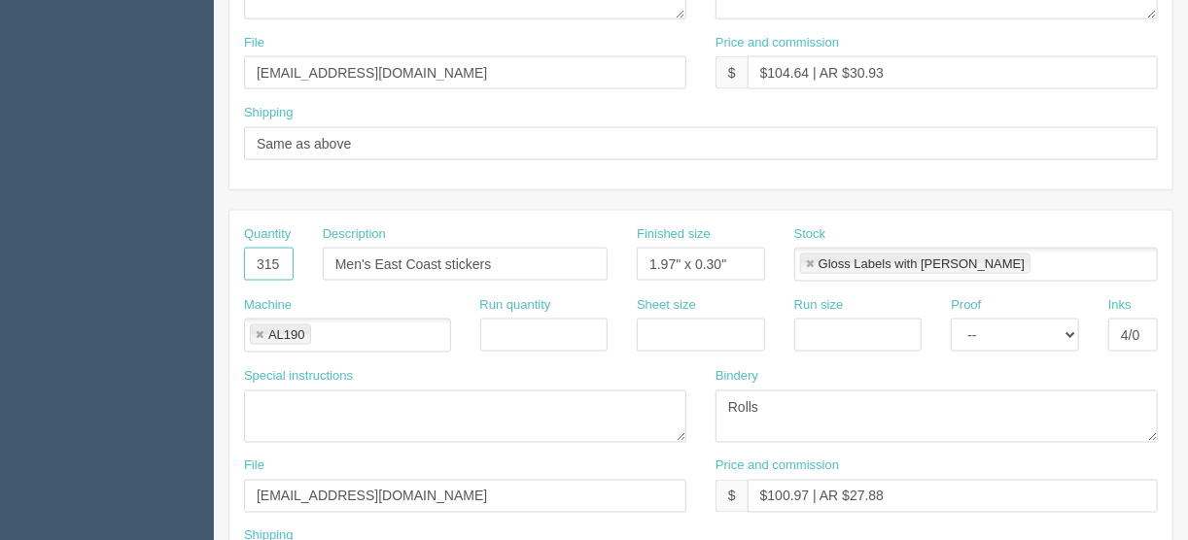
scroll to position [1089, 0]
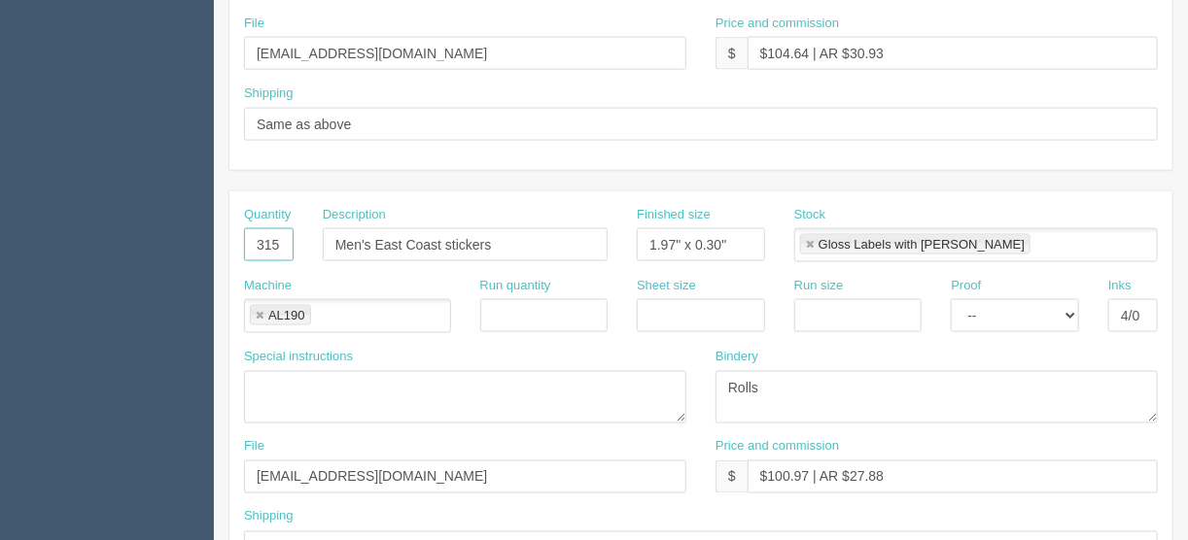
type input "315"
click at [1067, 308] on select "-- Email Hard Copy" at bounding box center [1014, 315] width 128 height 33
select select "Hard Copy"
click at [950, 299] on select "-- Email Hard Copy" at bounding box center [1014, 315] width 128 height 33
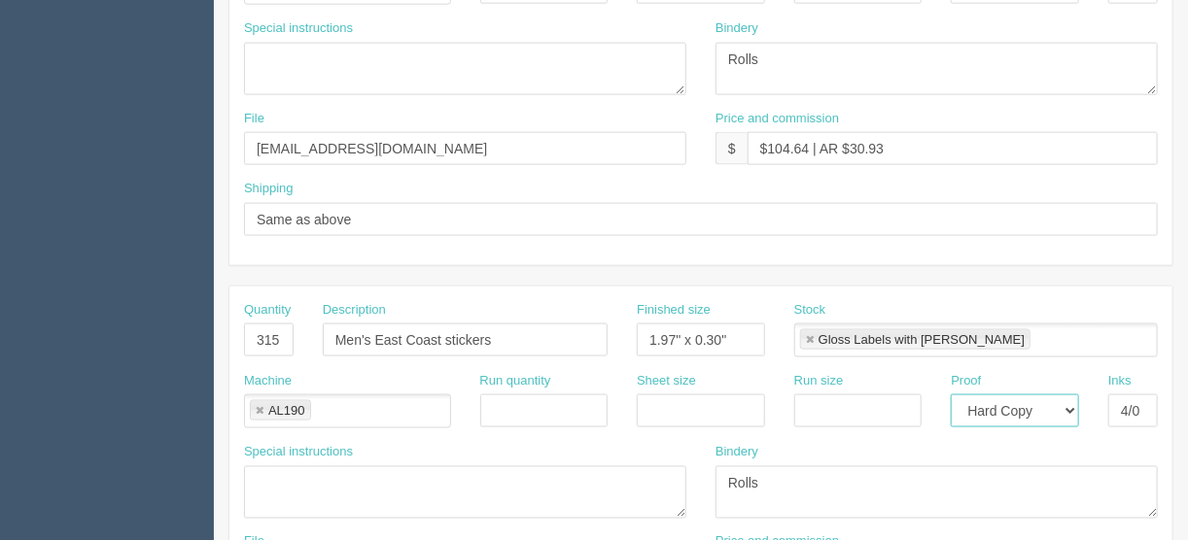
scroll to position [855, 0]
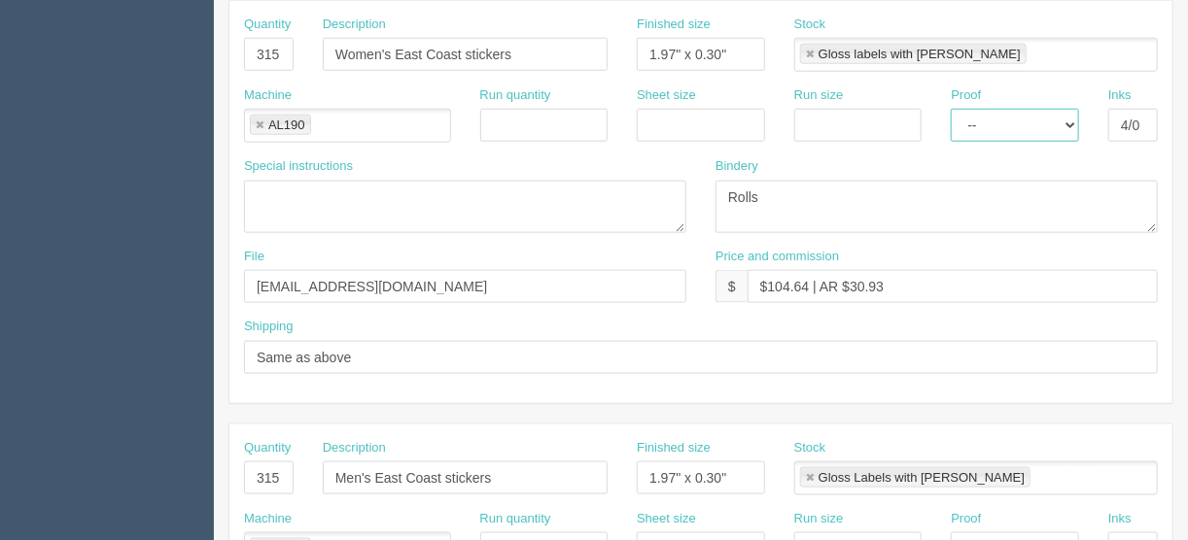
click at [1065, 119] on select "-- Email Hard Copy" at bounding box center [1014, 125] width 128 height 33
select select "Hard Copy"
click at [950, 109] on select "-- Email Hard Copy" at bounding box center [1014, 125] width 128 height 33
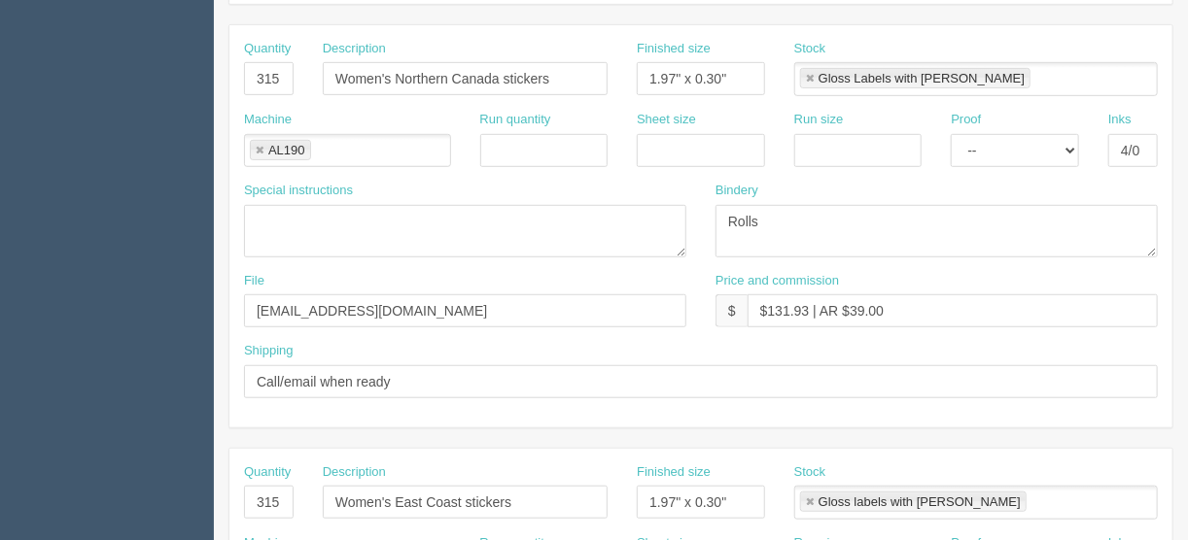
scroll to position [389, 0]
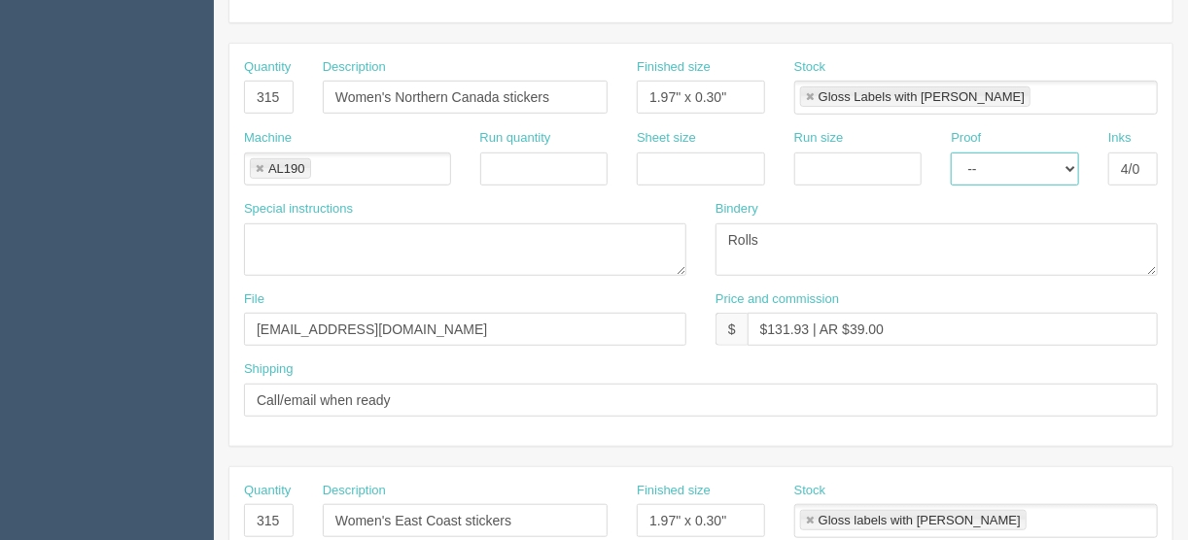
drag, startPoint x: 1070, startPoint y: 163, endPoint x: 1062, endPoint y: 170, distance: 10.3
click at [1070, 163] on select "-- Email Hard Copy" at bounding box center [1014, 169] width 128 height 33
select select "Hard Copy"
click at [950, 153] on select "-- Email Hard Copy" at bounding box center [1014, 169] width 128 height 33
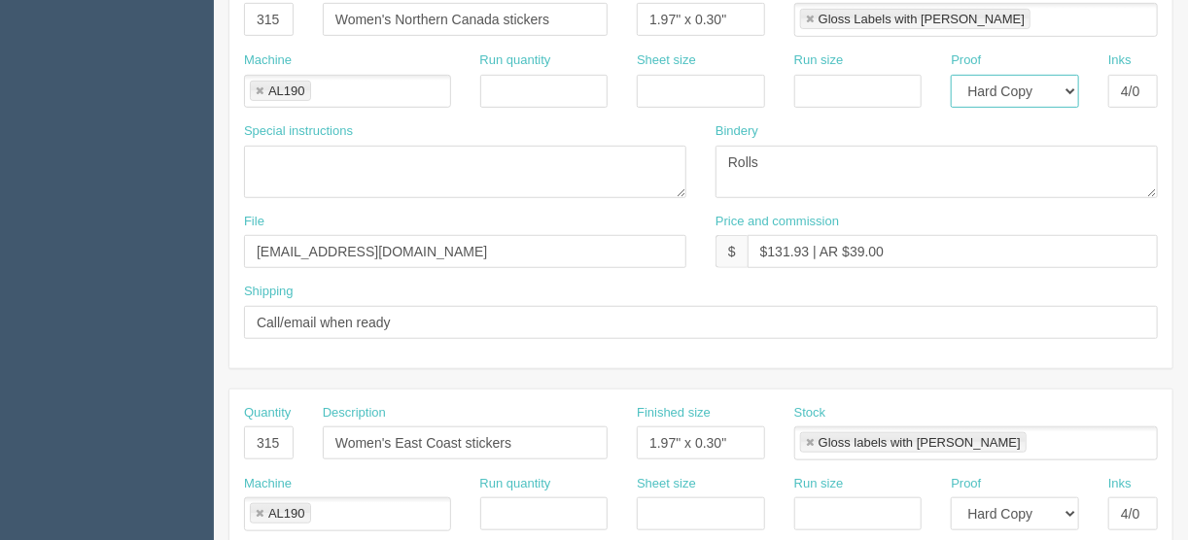
scroll to position [436, 0]
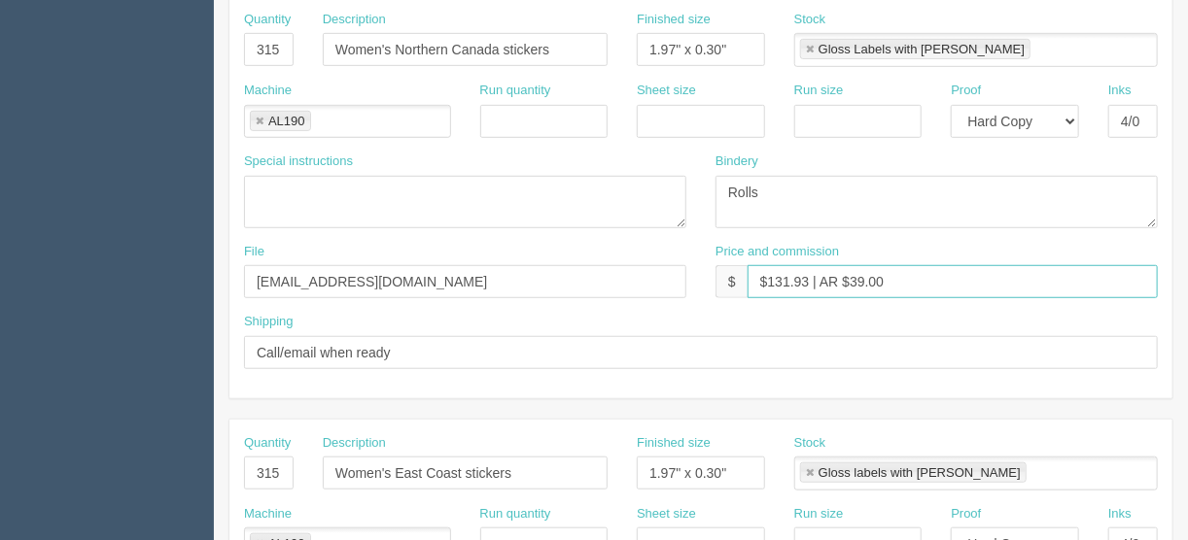
drag, startPoint x: 808, startPoint y: 275, endPoint x: 778, endPoint y: 281, distance: 30.7
click at [777, 281] on input "$131.93 | AR $39.00" at bounding box center [952, 281] width 410 height 33
drag, startPoint x: 898, startPoint y: 277, endPoint x: 856, endPoint y: 276, distance: 41.8
click at [856, 276] on input "$128.37 | AR $39.00" at bounding box center [952, 281] width 410 height 33
drag, startPoint x: 905, startPoint y: 279, endPoint x: 672, endPoint y: 294, distance: 233.8
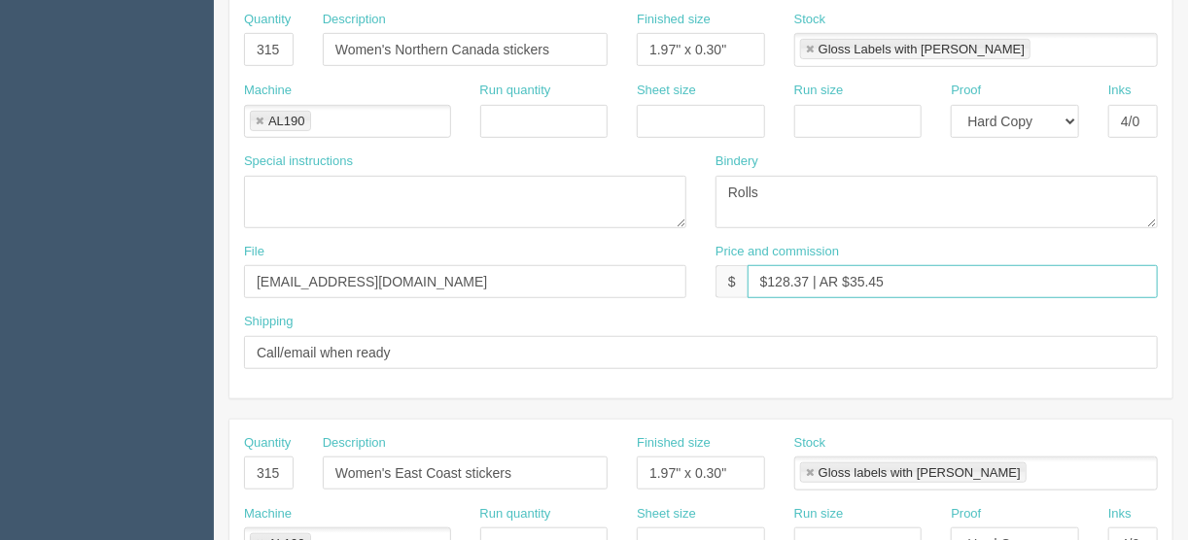
click at [694, 304] on div "File files@allrush.ca Price and commission $ $128.37 | AR $35.45" at bounding box center [700, 278] width 943 height 71
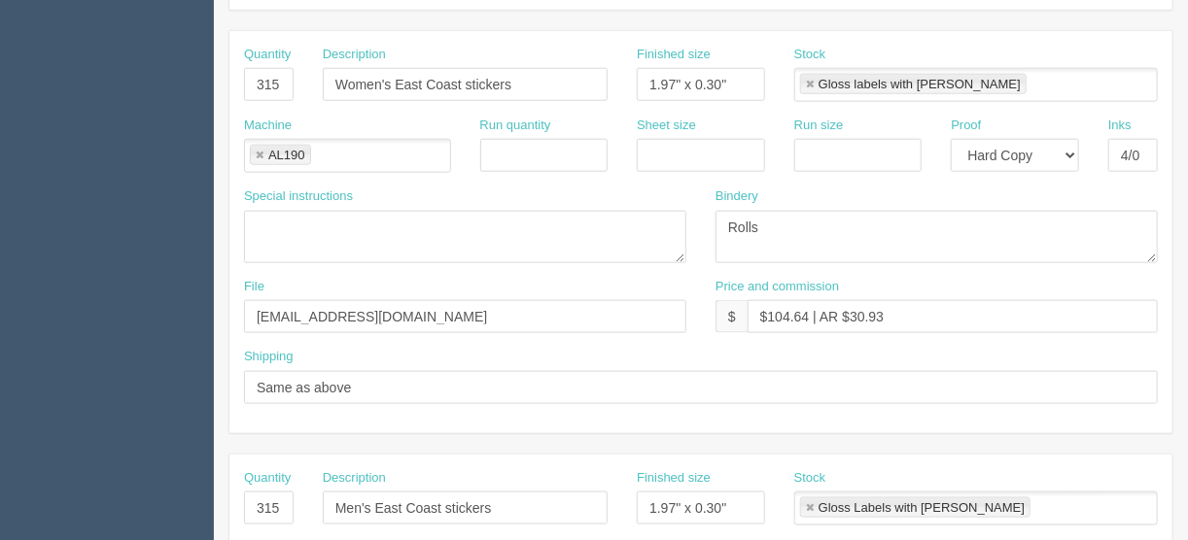
type input "$128.37 | AR $35.45"
drag, startPoint x: 884, startPoint y: 306, endPoint x: 697, endPoint y: 323, distance: 188.3
click at [697, 323] on div "File files@allrush.ca Price and commission $ $104.64 | AR $30.93" at bounding box center [700, 313] width 943 height 71
paste input "28.37 | AR $35.45"
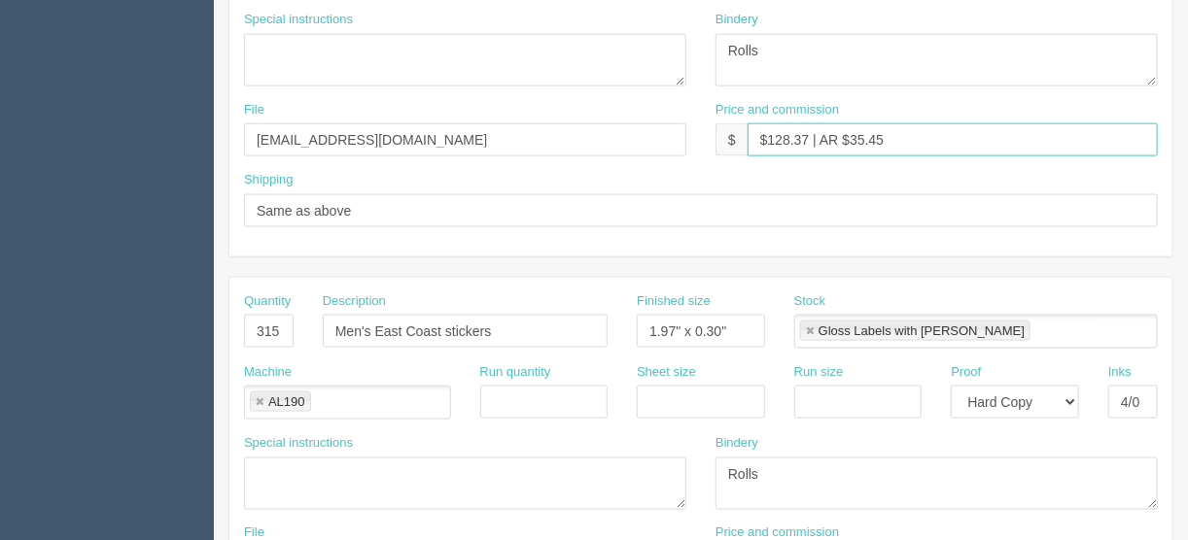
scroll to position [1214, 0]
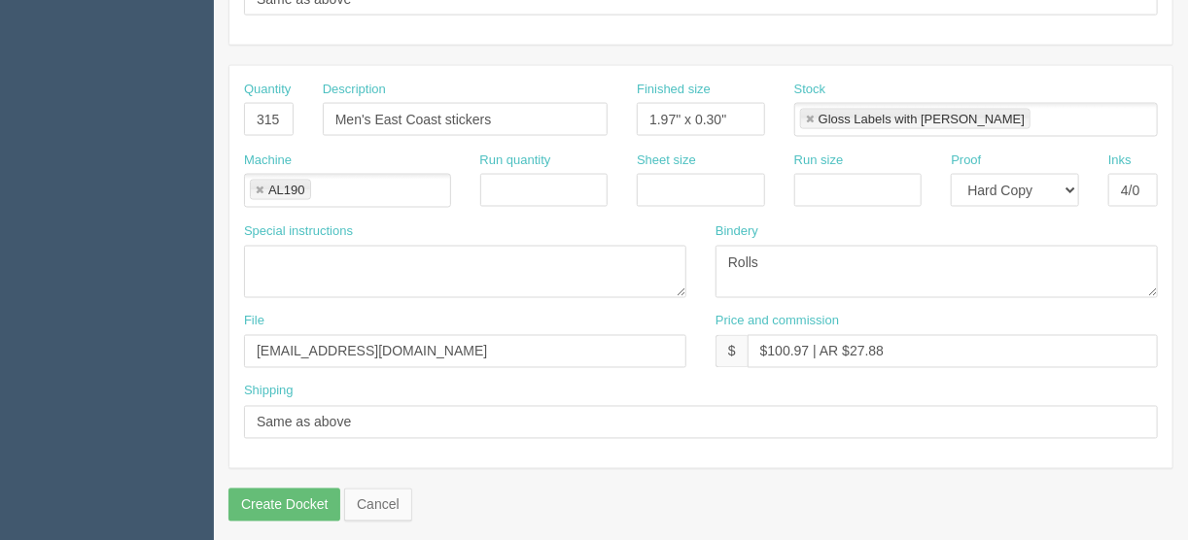
type input "$128.37 | AR $35.45"
drag, startPoint x: 901, startPoint y: 338, endPoint x: 663, endPoint y: 372, distance: 240.5
click at [664, 372] on div "File files@allrush.ca Price and commission $ $100.97 | AR $27.88" at bounding box center [700, 348] width 943 height 71
paste input "28.37 | AR $35.45"
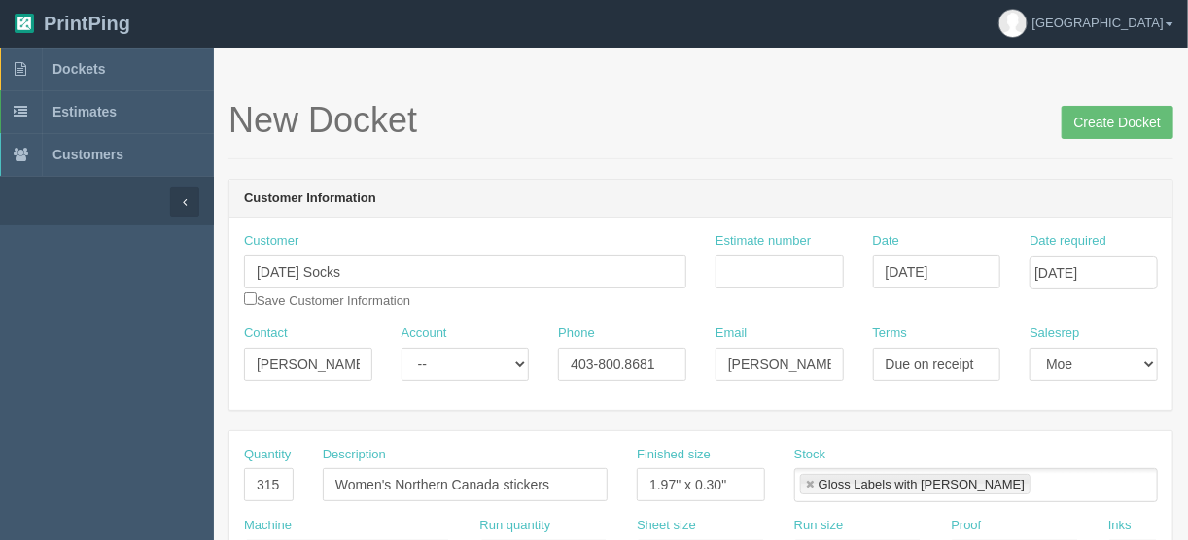
scroll to position [0, 0]
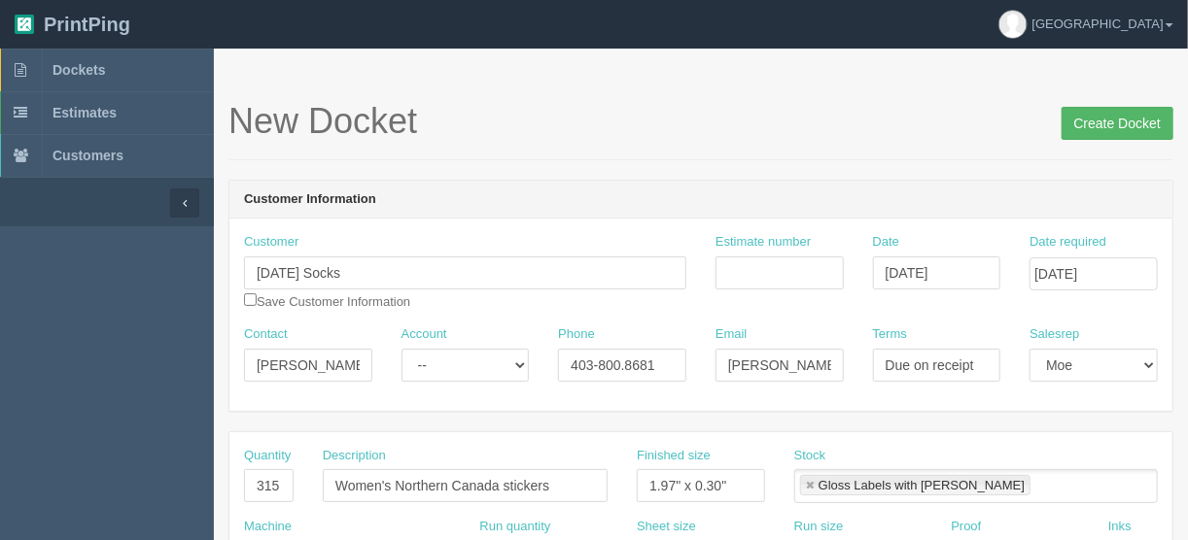
type input "$128.37 | AR $35.45"
click at [1118, 120] on input "Create Docket" at bounding box center [1117, 123] width 112 height 33
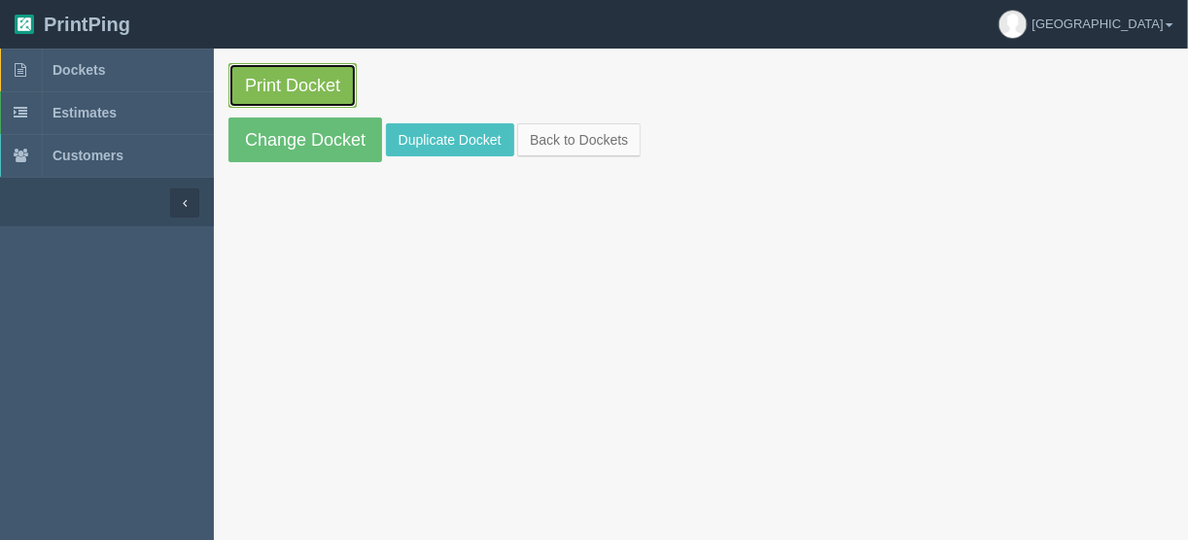
click at [316, 80] on link "Print Docket" at bounding box center [292, 85] width 128 height 45
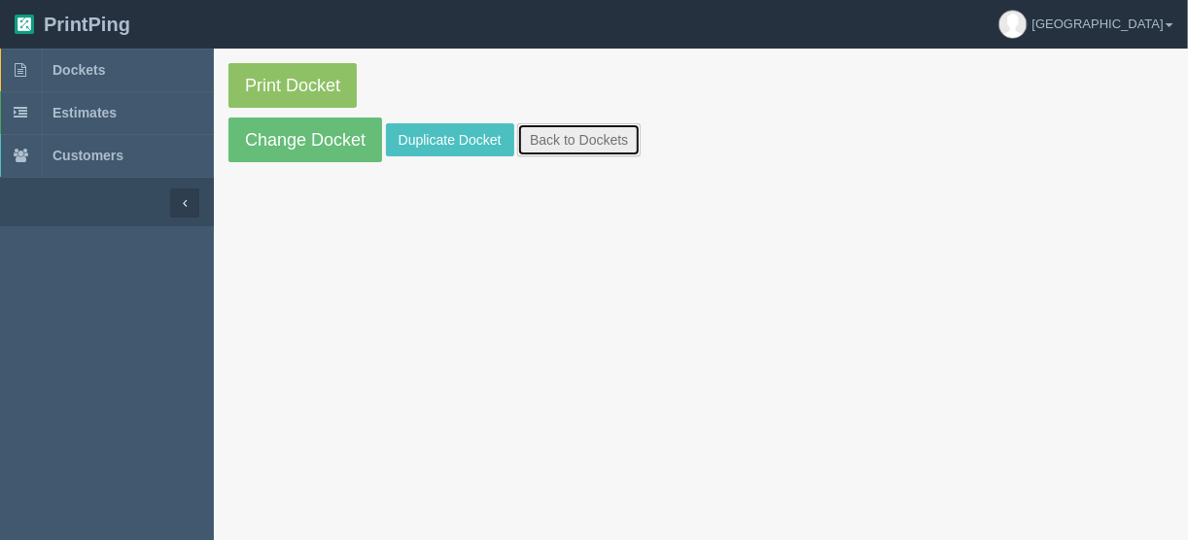
click at [554, 142] on link "Back to Dockets" at bounding box center [578, 139] width 123 height 33
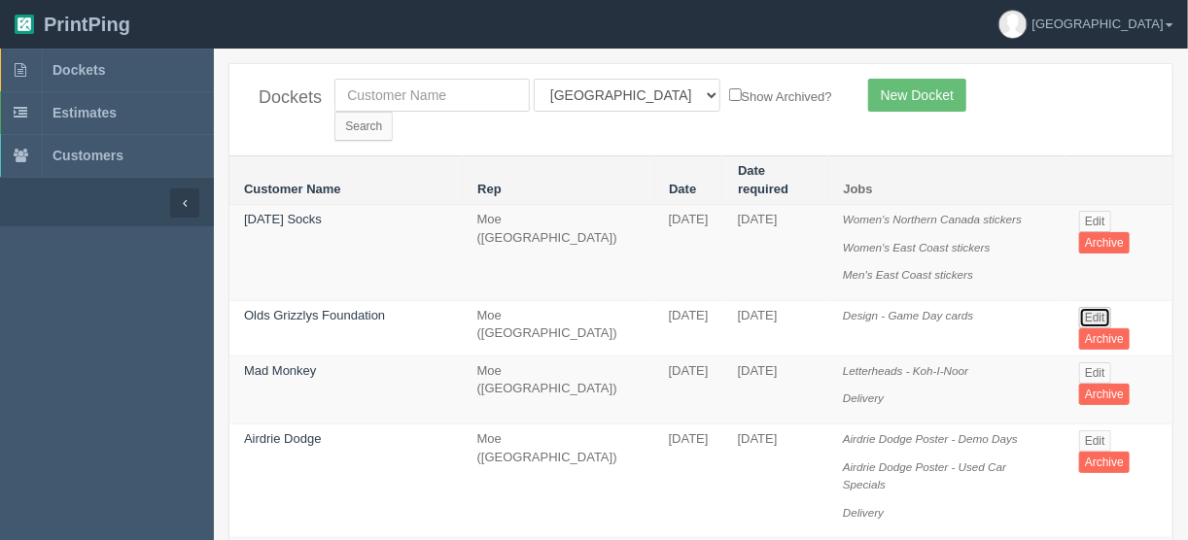
click at [1085, 307] on link "Edit" at bounding box center [1095, 317] width 32 height 21
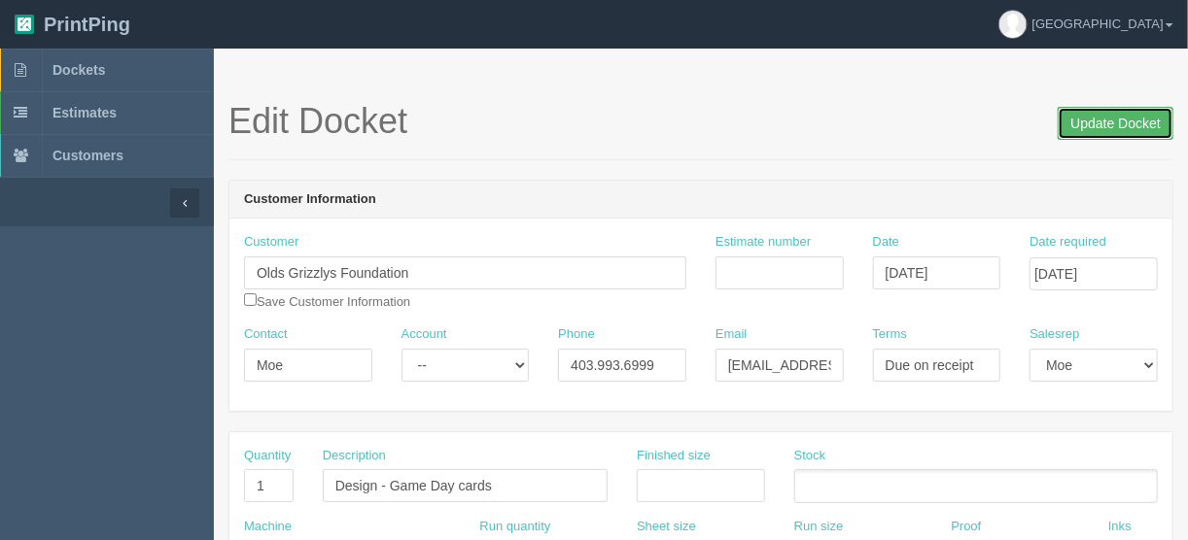
click at [1101, 114] on input "Update Docket" at bounding box center [1115, 123] width 116 height 33
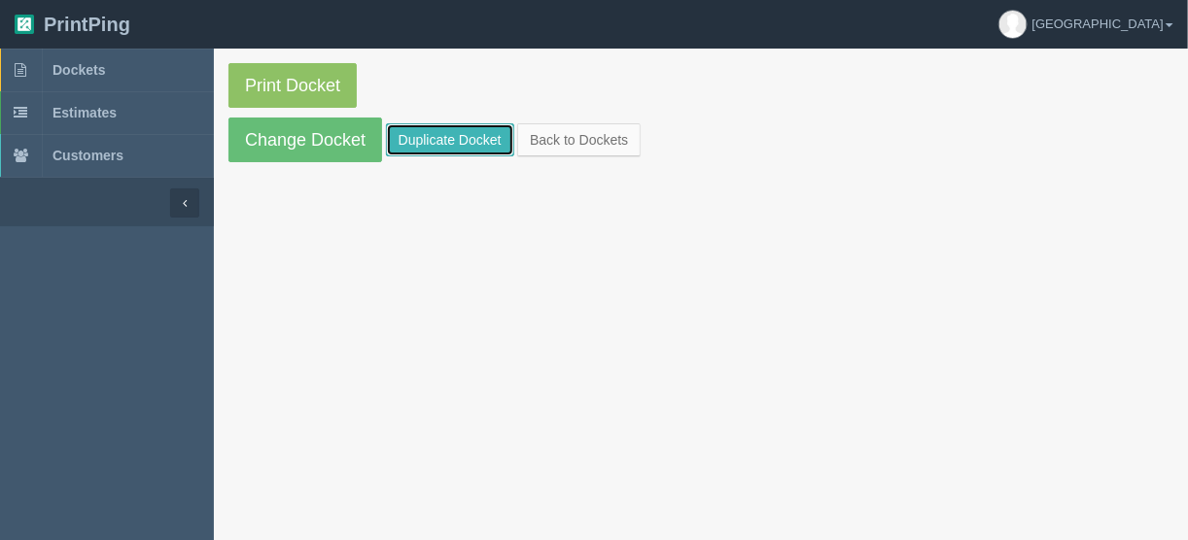
click at [435, 134] on link "Duplicate Docket" at bounding box center [450, 139] width 128 height 33
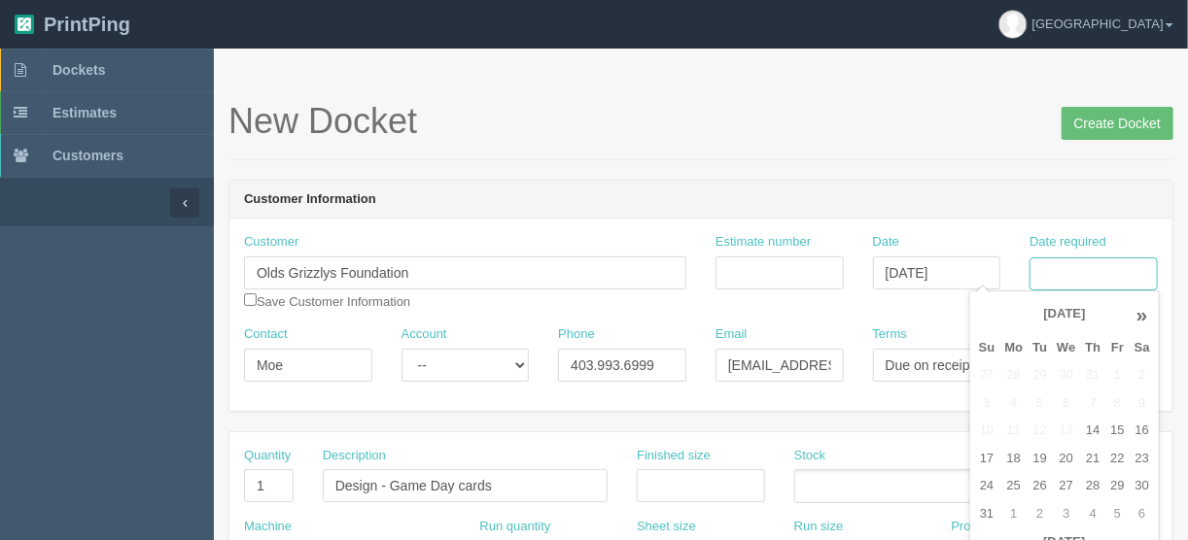
click at [1081, 267] on input "Date required" at bounding box center [1093, 274] width 128 height 33
click at [1040, 461] on td "19" at bounding box center [1039, 459] width 24 height 28
click at [1091, 459] on td "21" at bounding box center [1092, 459] width 25 height 28
type input "[DATE]"
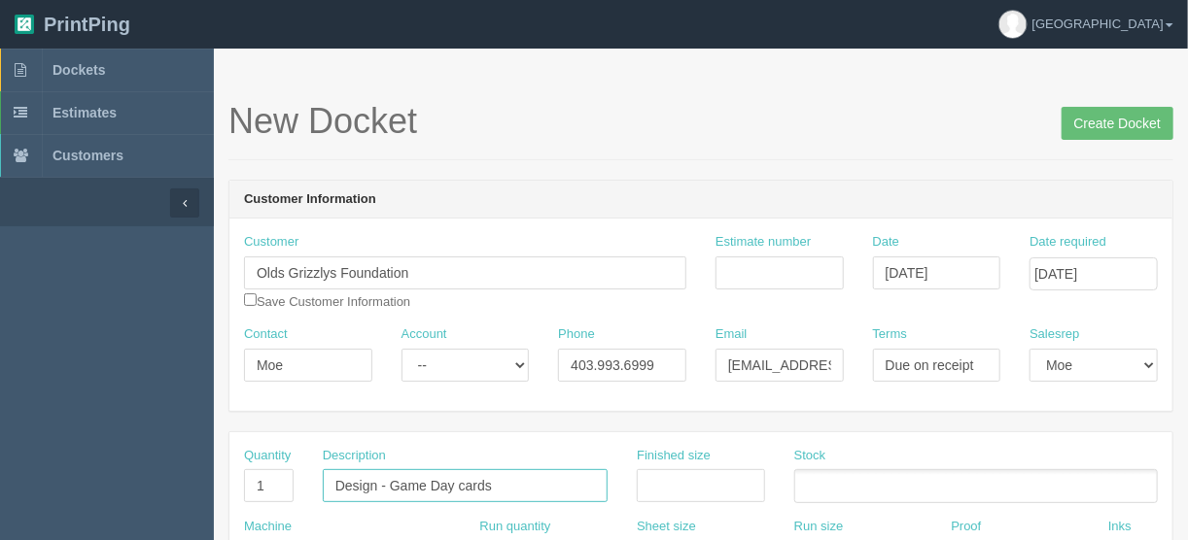
drag, startPoint x: 501, startPoint y: 486, endPoint x: 392, endPoint y: 483, distance: 108.9
click at [392, 483] on input "Design - Game Day cards" at bounding box center [465, 485] width 285 height 33
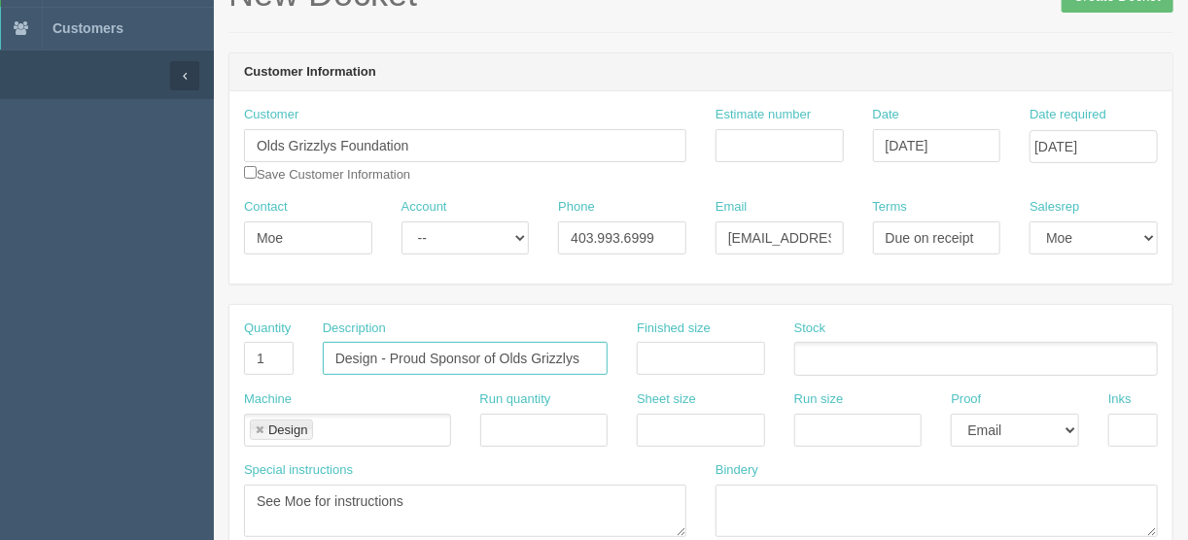
scroll to position [233, 0]
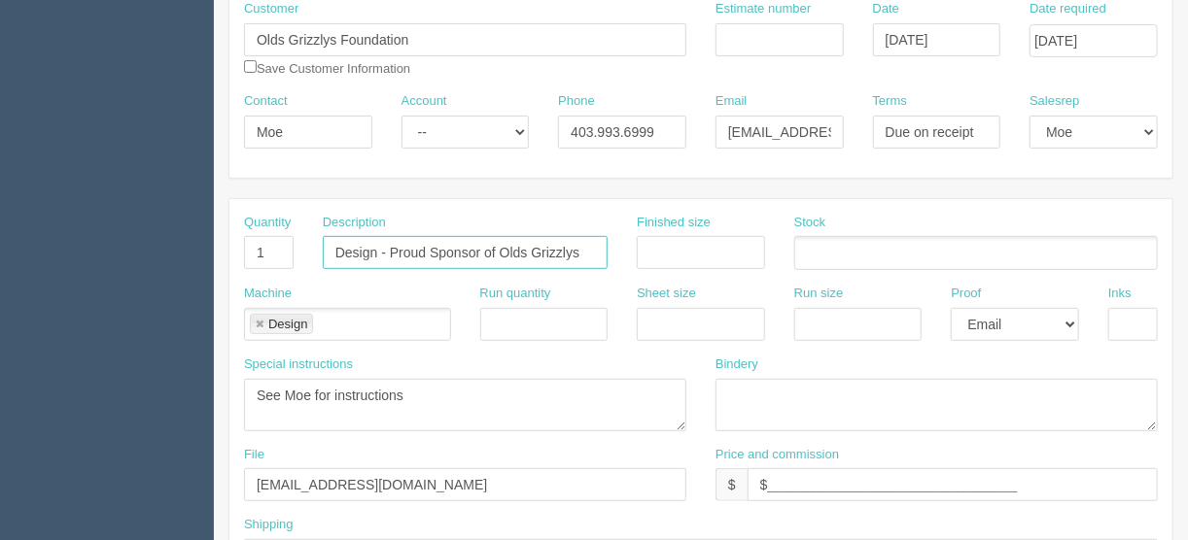
type input "Design - Proud Sponsor of Olds Grizzlys"
drag, startPoint x: 423, startPoint y: 386, endPoint x: 179, endPoint y: 412, distance: 245.3
click at [676, 247] on input "text" at bounding box center [701, 252] width 128 height 33
type input "20" x 12""
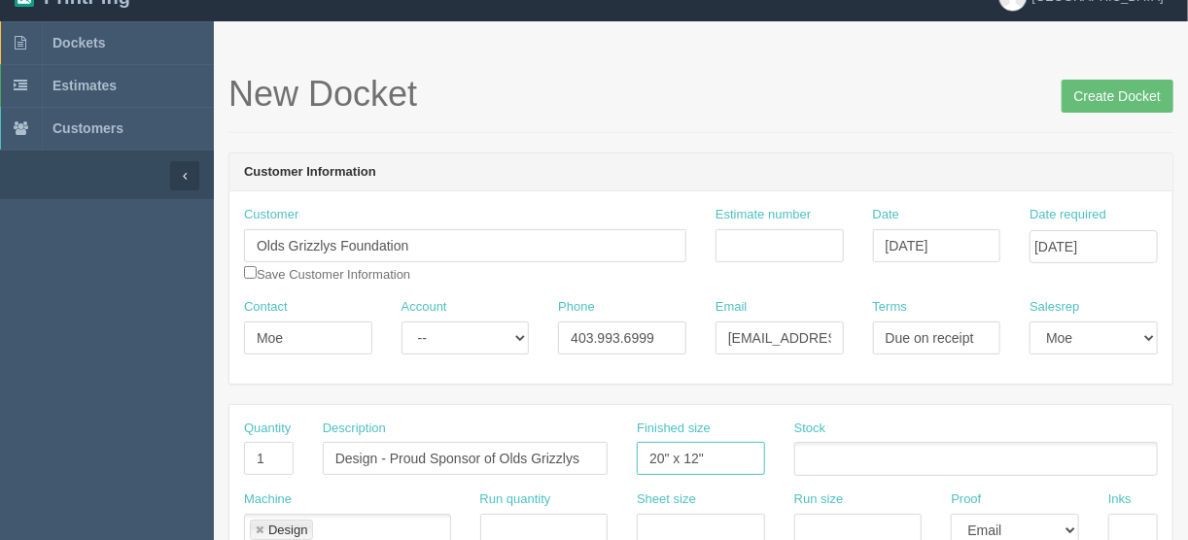
scroll to position [0, 0]
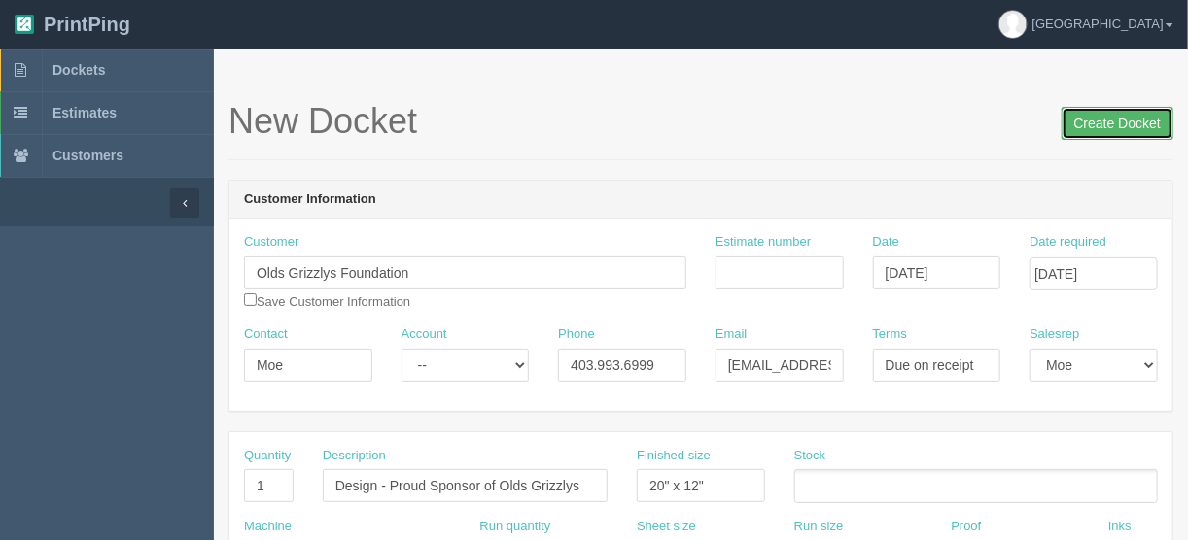
click at [1118, 117] on input "Create Docket" at bounding box center [1117, 123] width 112 height 33
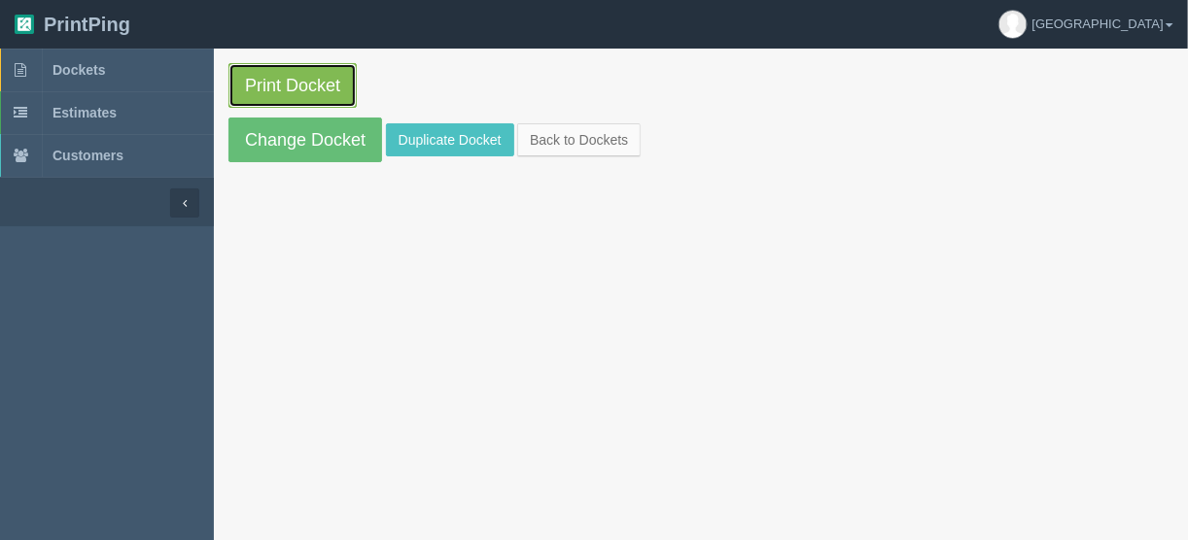
click at [282, 81] on link "Print Docket" at bounding box center [292, 85] width 128 height 45
